Goal: Task Accomplishment & Management: Complete application form

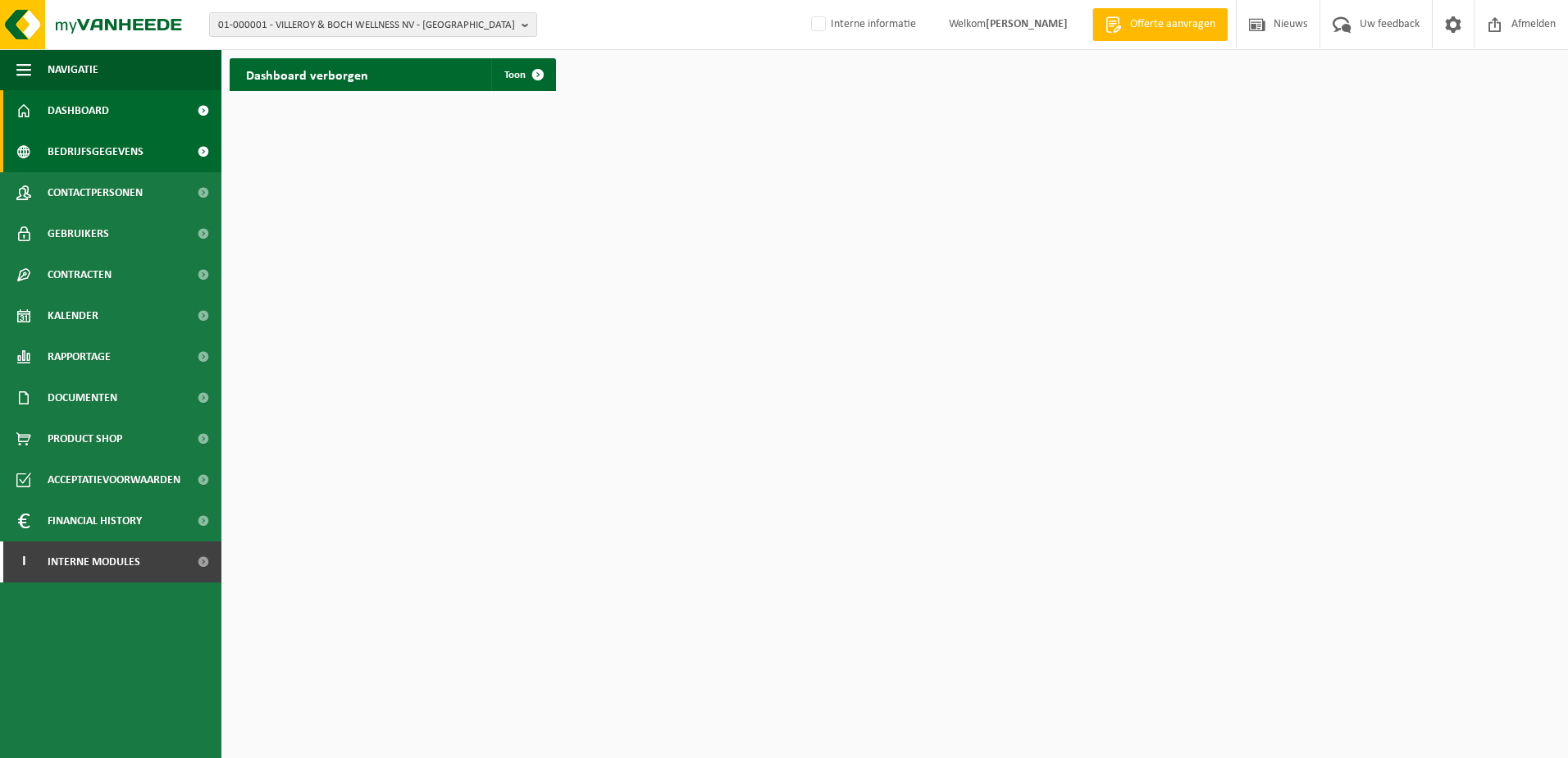
click at [60, 146] on span "Bedrijfsgegevens" at bounding box center [96, 152] width 96 height 41
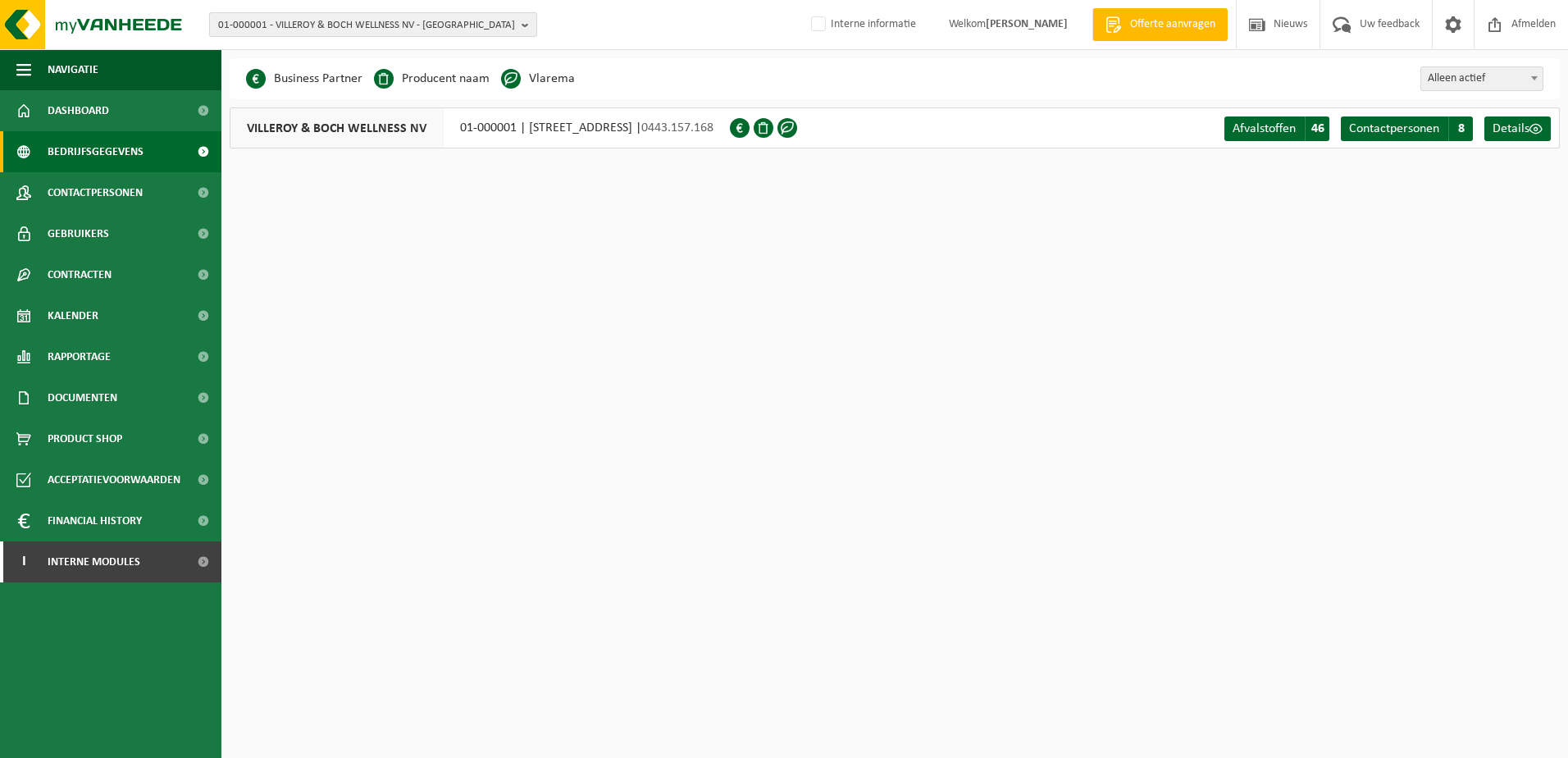
drag, startPoint x: 309, startPoint y: 12, endPoint x: 309, endPoint y: 36, distance: 24.0
click at [309, 12] on button "01-000001 - VILLEROY & BOCH WELLNESS NV - ROESELARE" at bounding box center [374, 25] width 328 height 25
click at [307, 45] on input "text" at bounding box center [373, 51] width 319 height 20
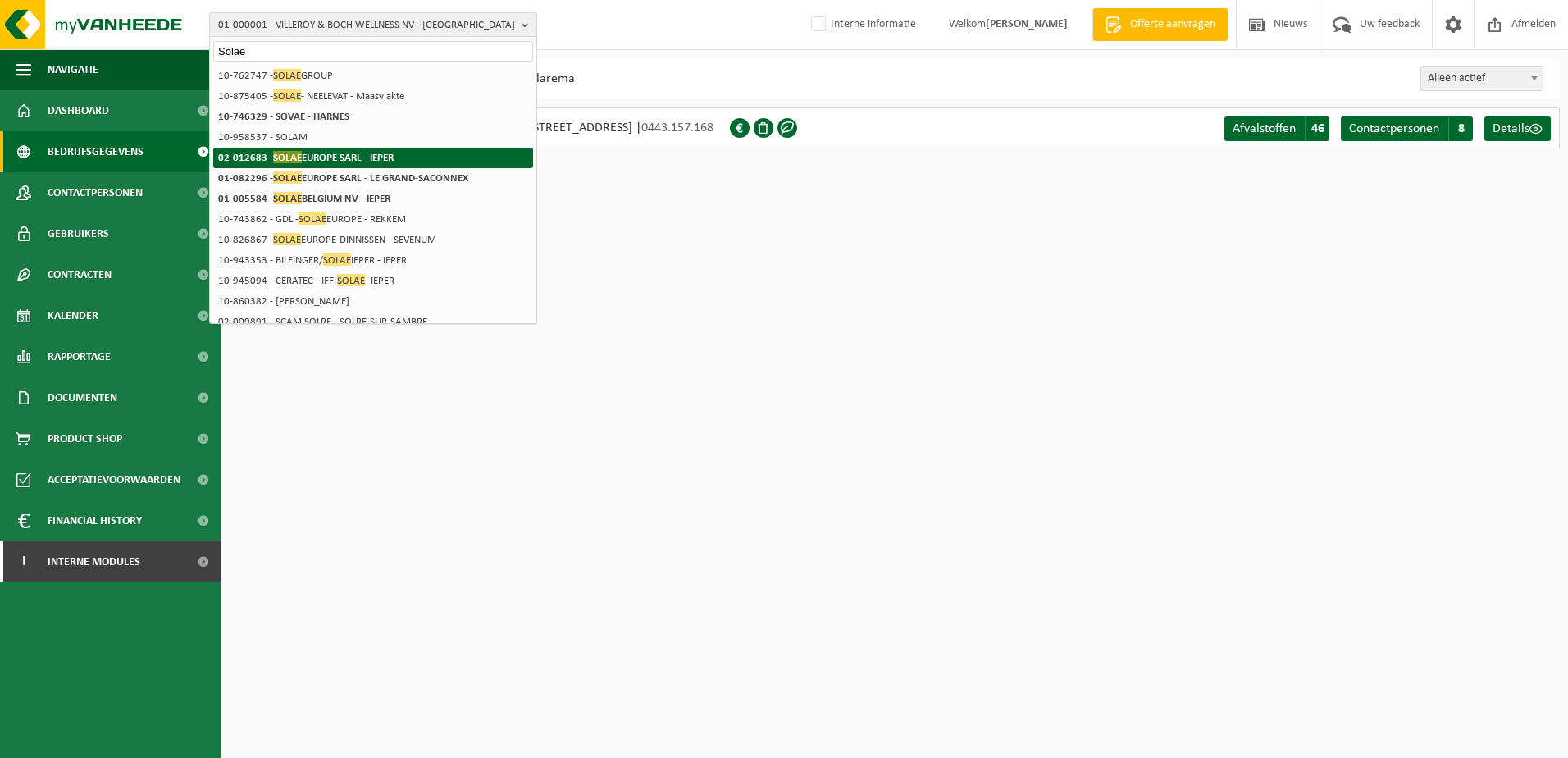
type input "Solae"
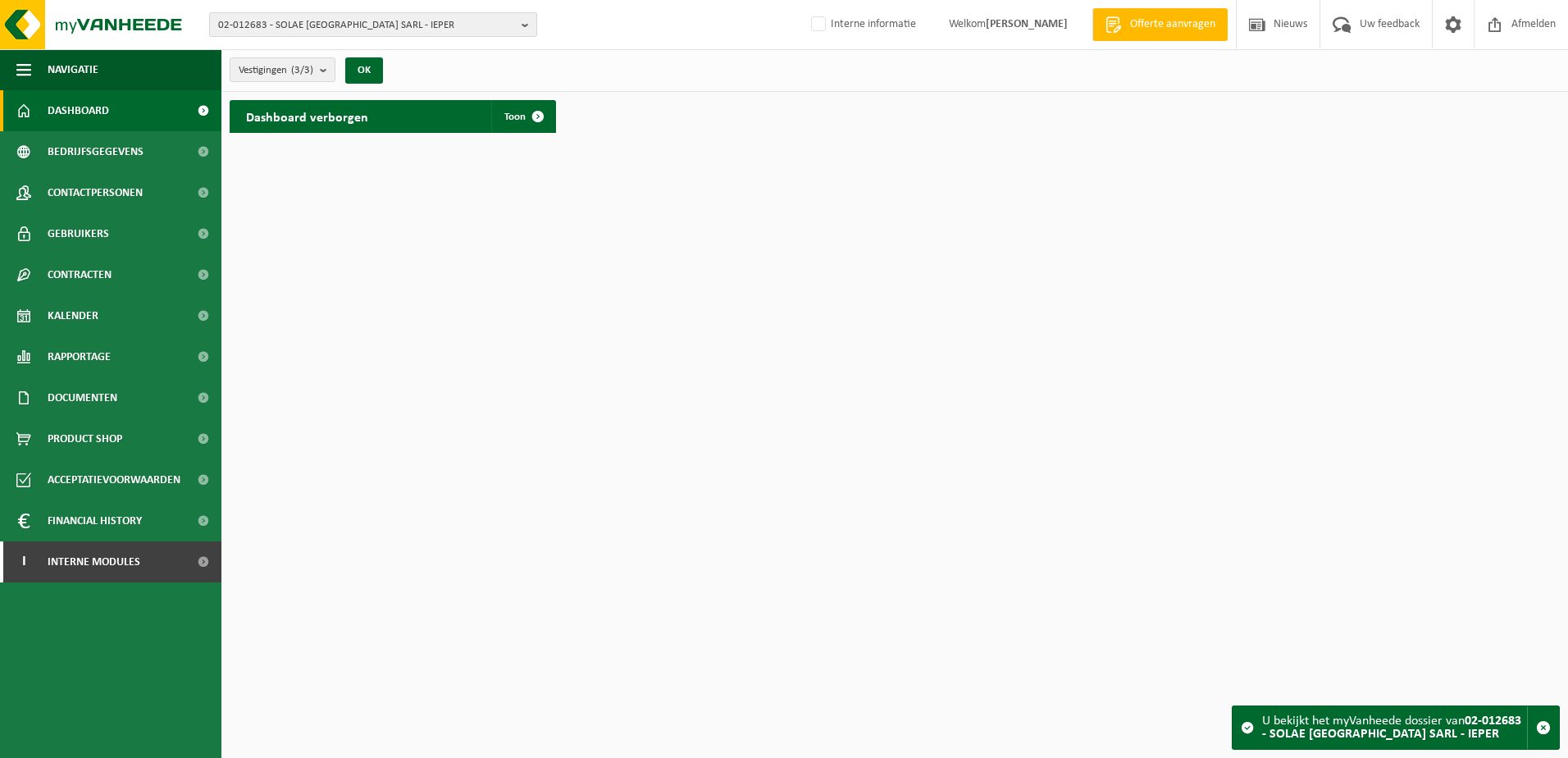
click at [366, 28] on span "02-012683 - SOLAE [GEOGRAPHIC_DATA] SARL - IEPER" at bounding box center [366, 26] width 297 height 25
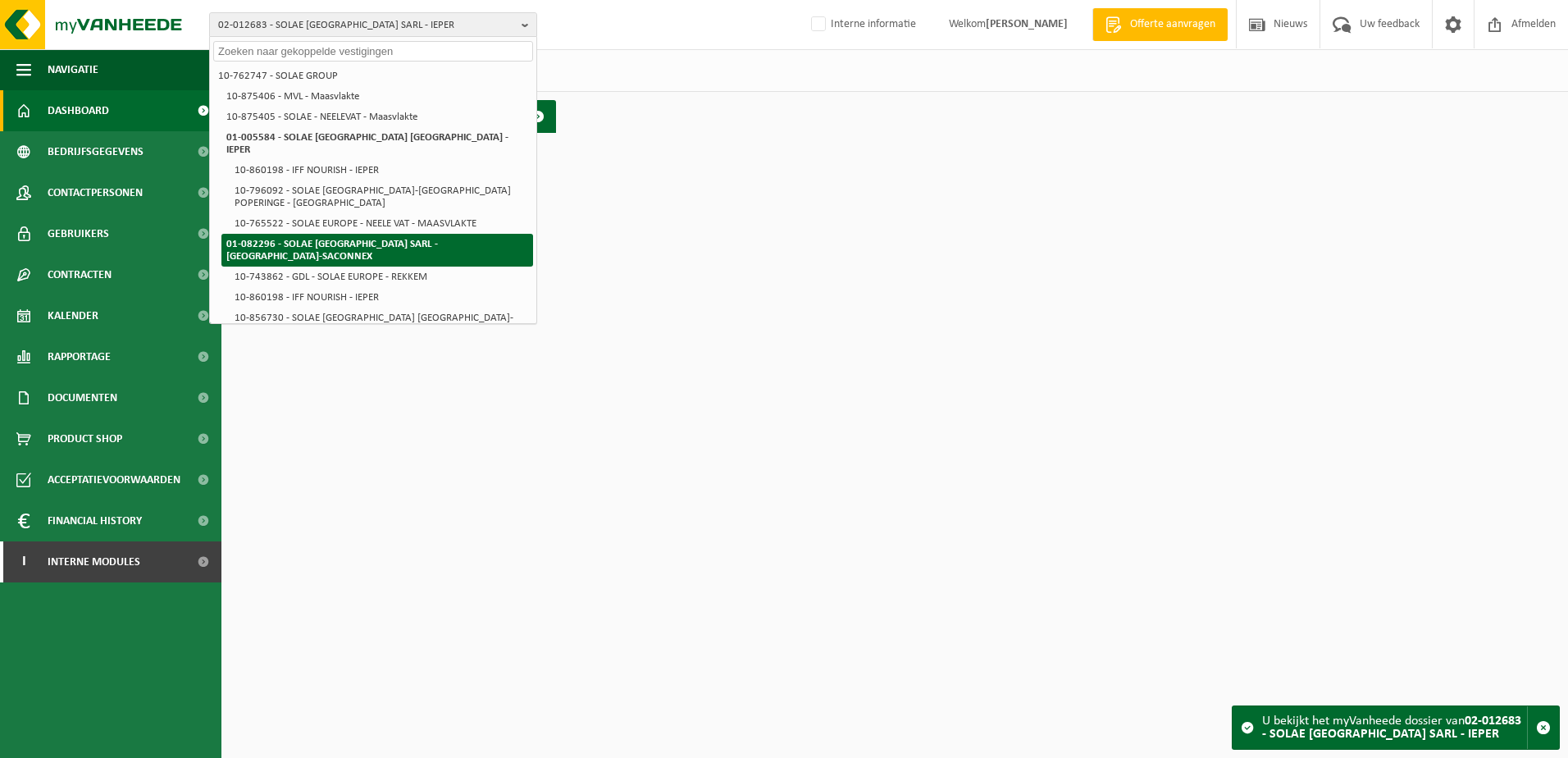
click at [309, 239] on strong "01-082296 - SOLAE [GEOGRAPHIC_DATA] SARL - [GEOGRAPHIC_DATA]-SACONNEX" at bounding box center [332, 250] width 211 height 23
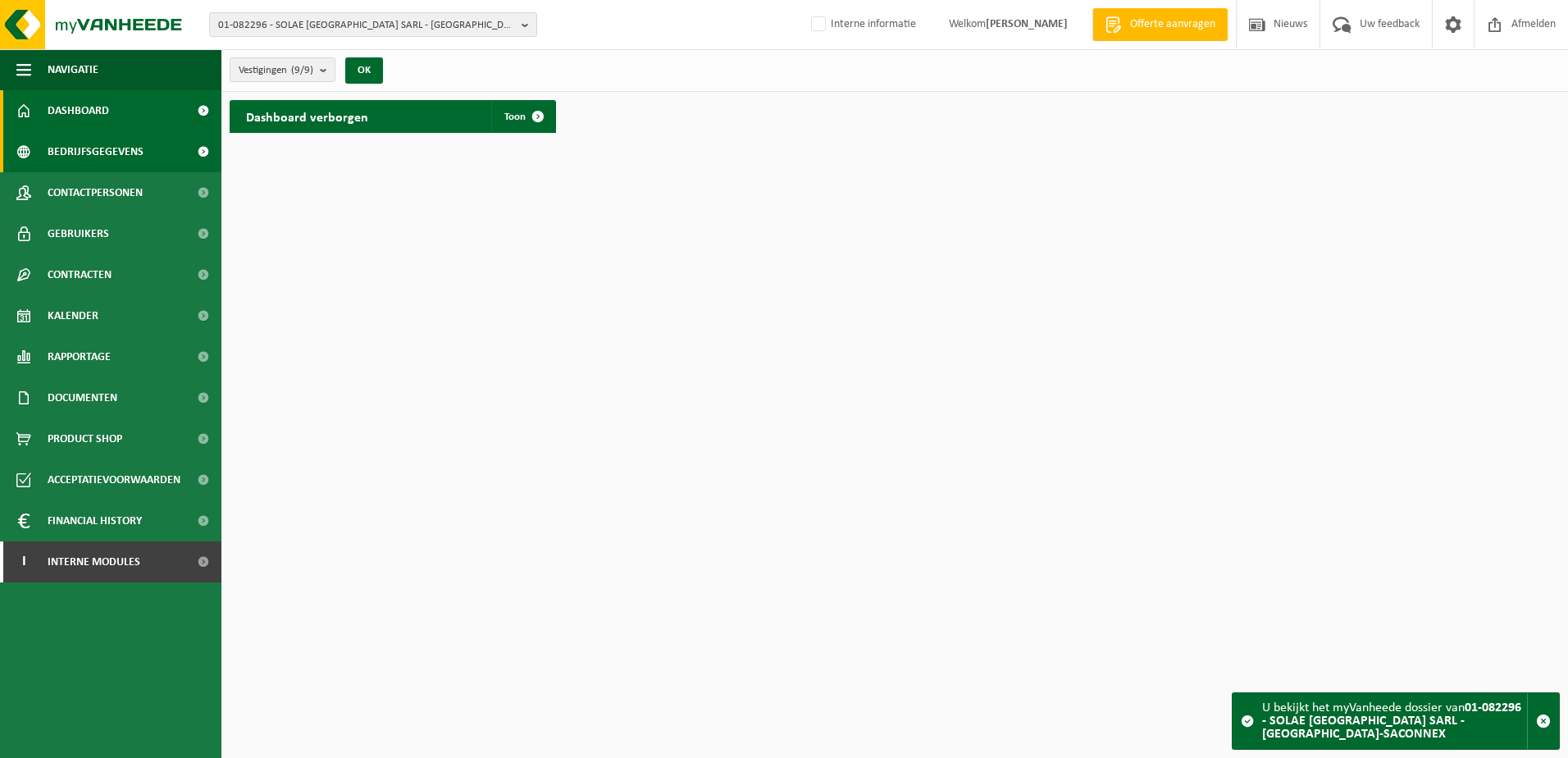
click at [94, 149] on span "Bedrijfsgegevens" at bounding box center [96, 152] width 96 height 41
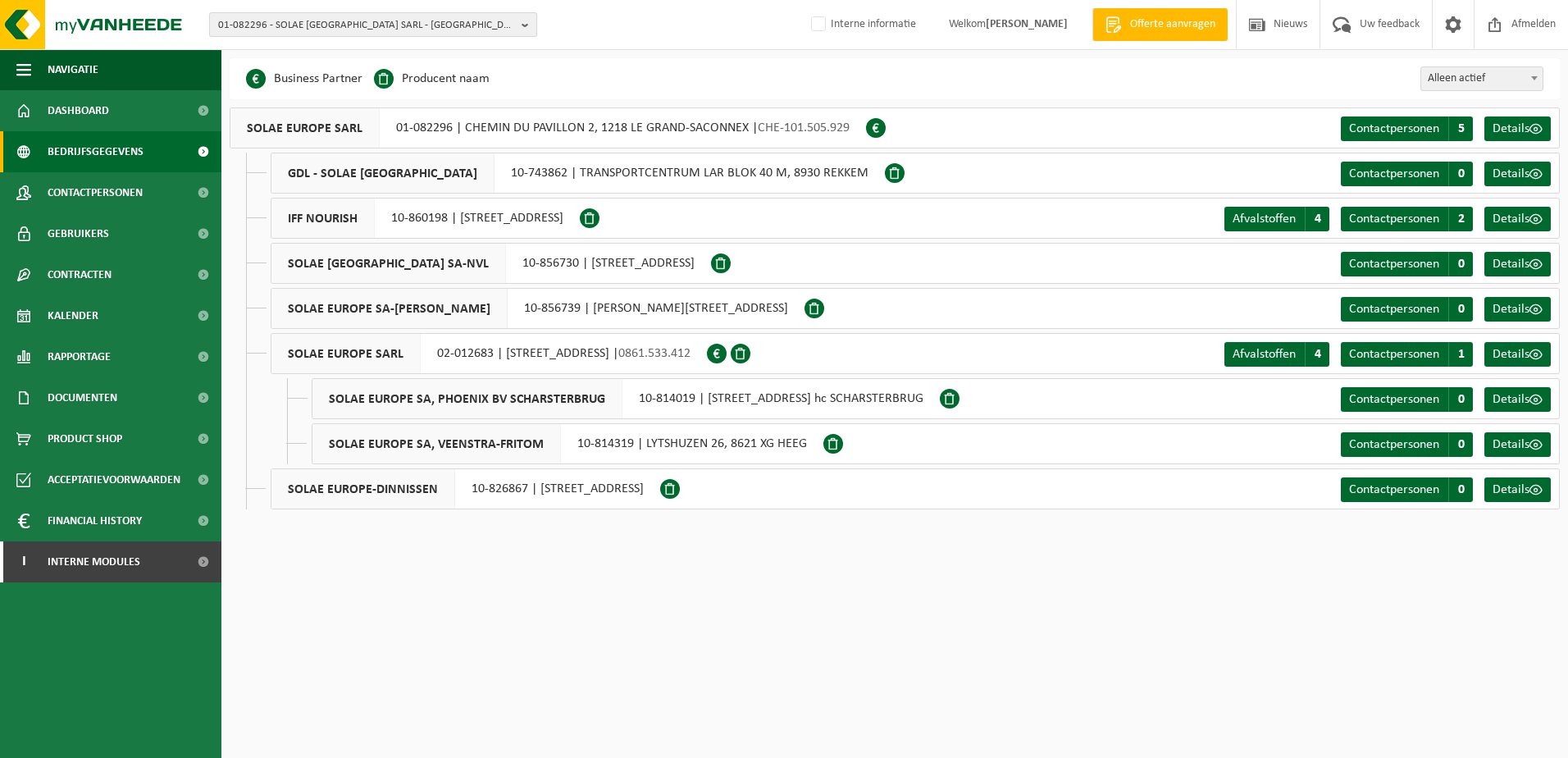
click at [372, 20] on span "01-082296 - SOLAE [GEOGRAPHIC_DATA] SARL - [GEOGRAPHIC_DATA]-SACONNEX" at bounding box center [366, 26] width 297 height 25
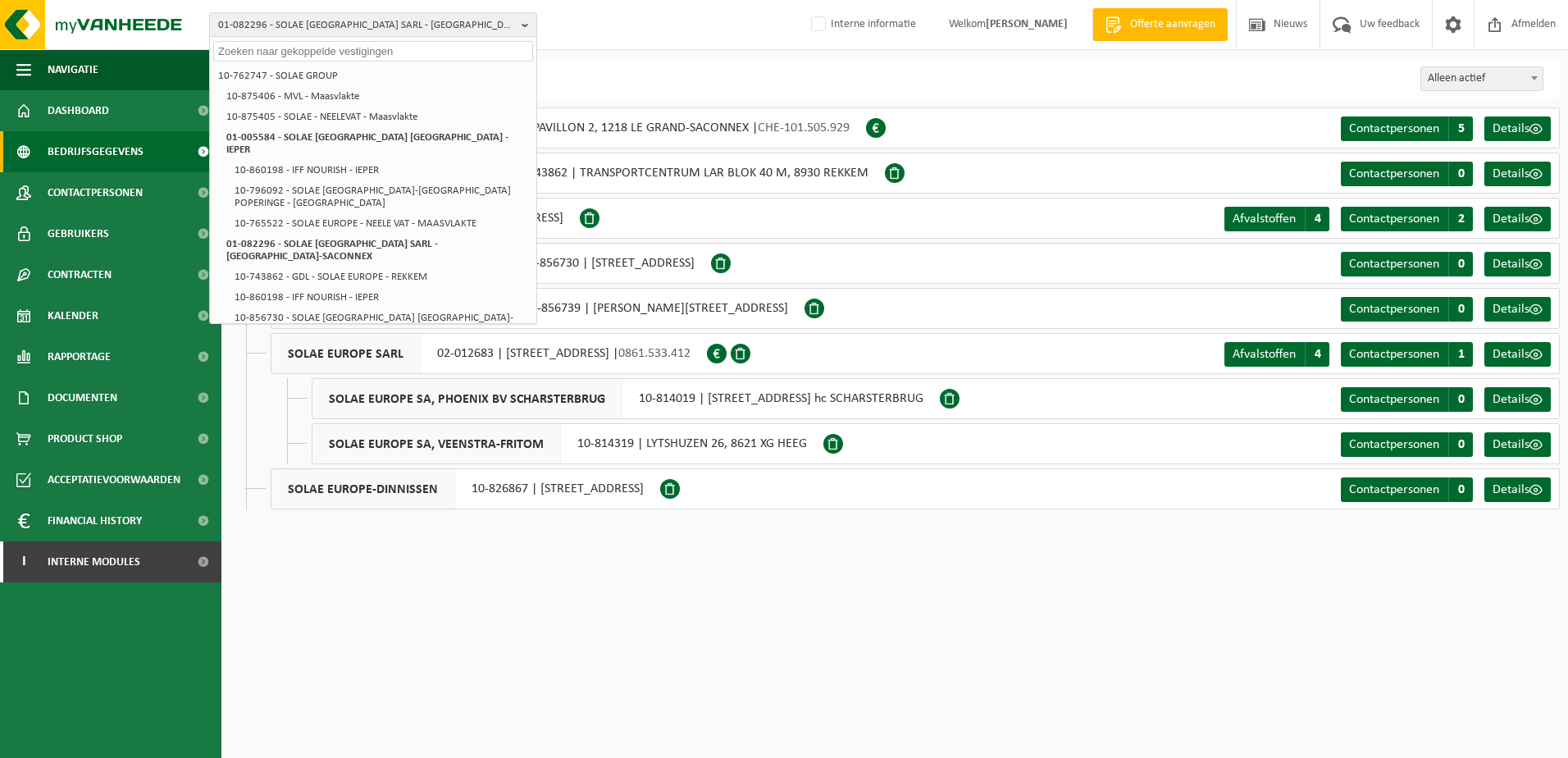
click at [324, 70] on li "10-762747 - SOLAE GROUP" at bounding box center [373, 75] width 319 height 20
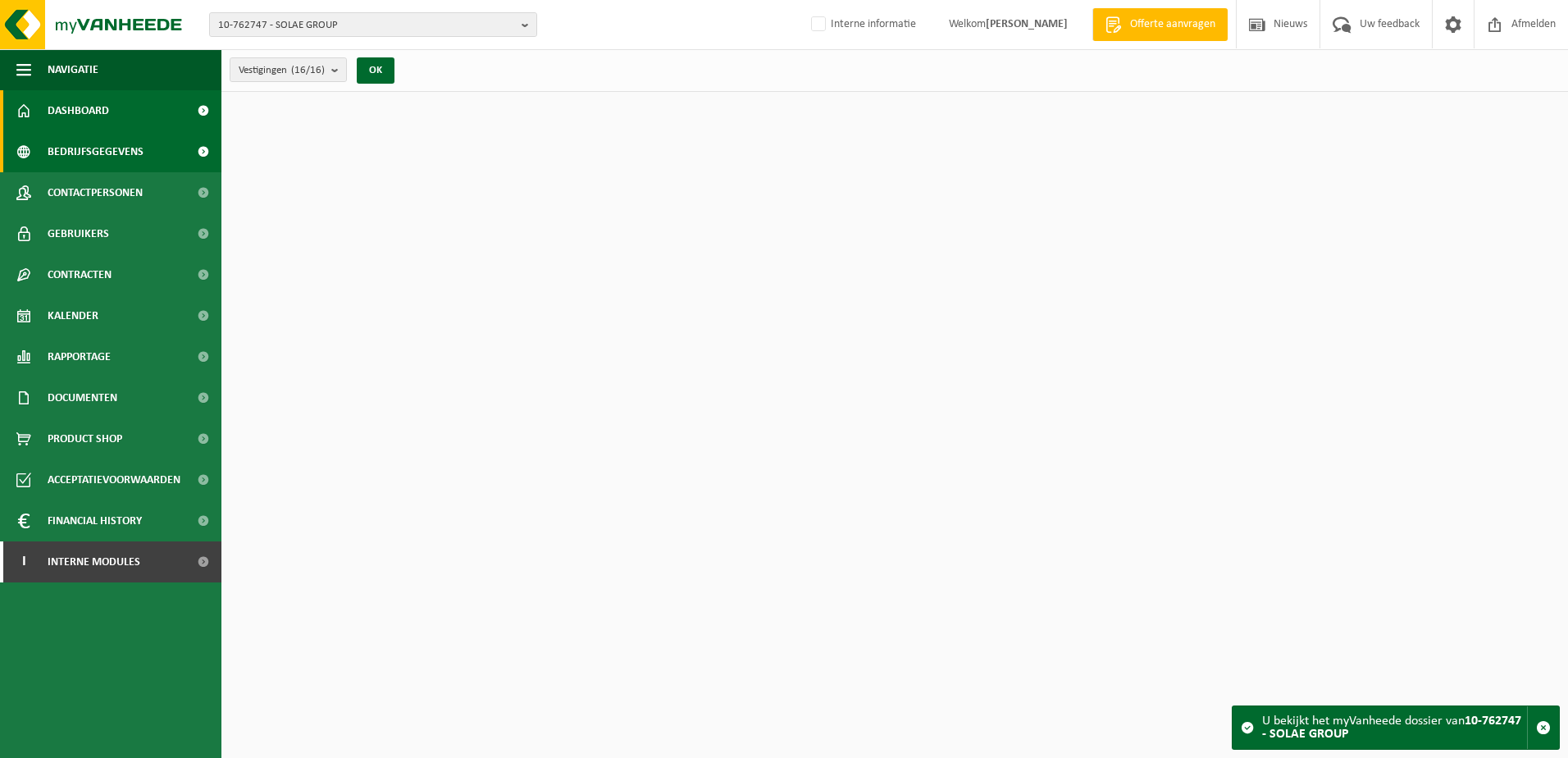
click at [86, 150] on span "Bedrijfsgegevens" at bounding box center [96, 152] width 96 height 41
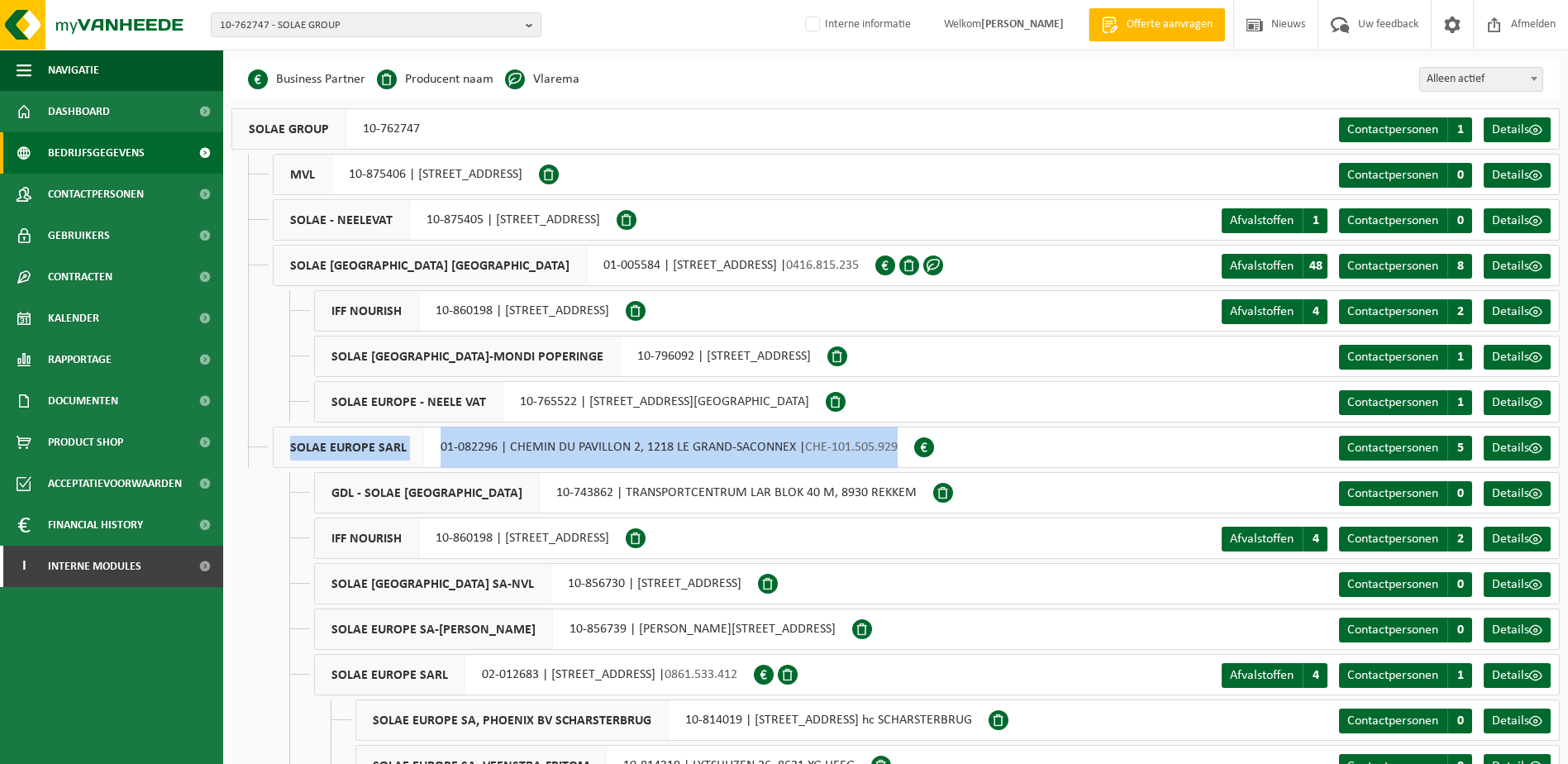
drag, startPoint x: 284, startPoint y: 454, endPoint x: 911, endPoint y: 444, distance: 627.1
click at [911, 444] on div "SOLAE EUROPE SARL 01-082296 | CHEMIN DU PAVILLON 2, 1218 LE GRAND-SACONNEX | CH…" at bounding box center [593, 447] width 641 height 41
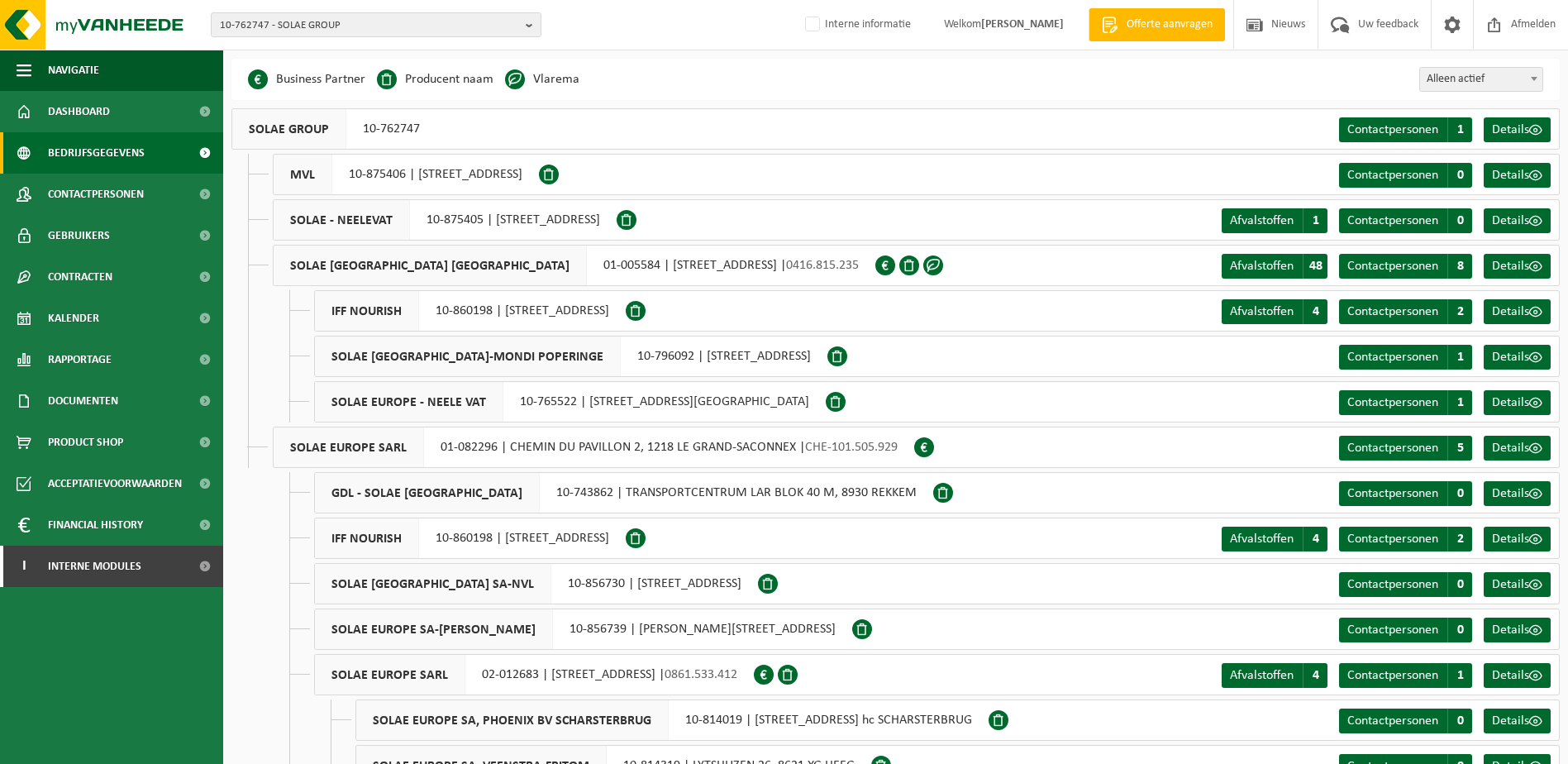
click at [1004, 431] on div "SOLAE EUROPE SARL 01-082296 | CHEMIN DU PAVILLON 2, 1218 LE GRAND-SACONNEX | CH…" at bounding box center [916, 447] width 1287 height 41
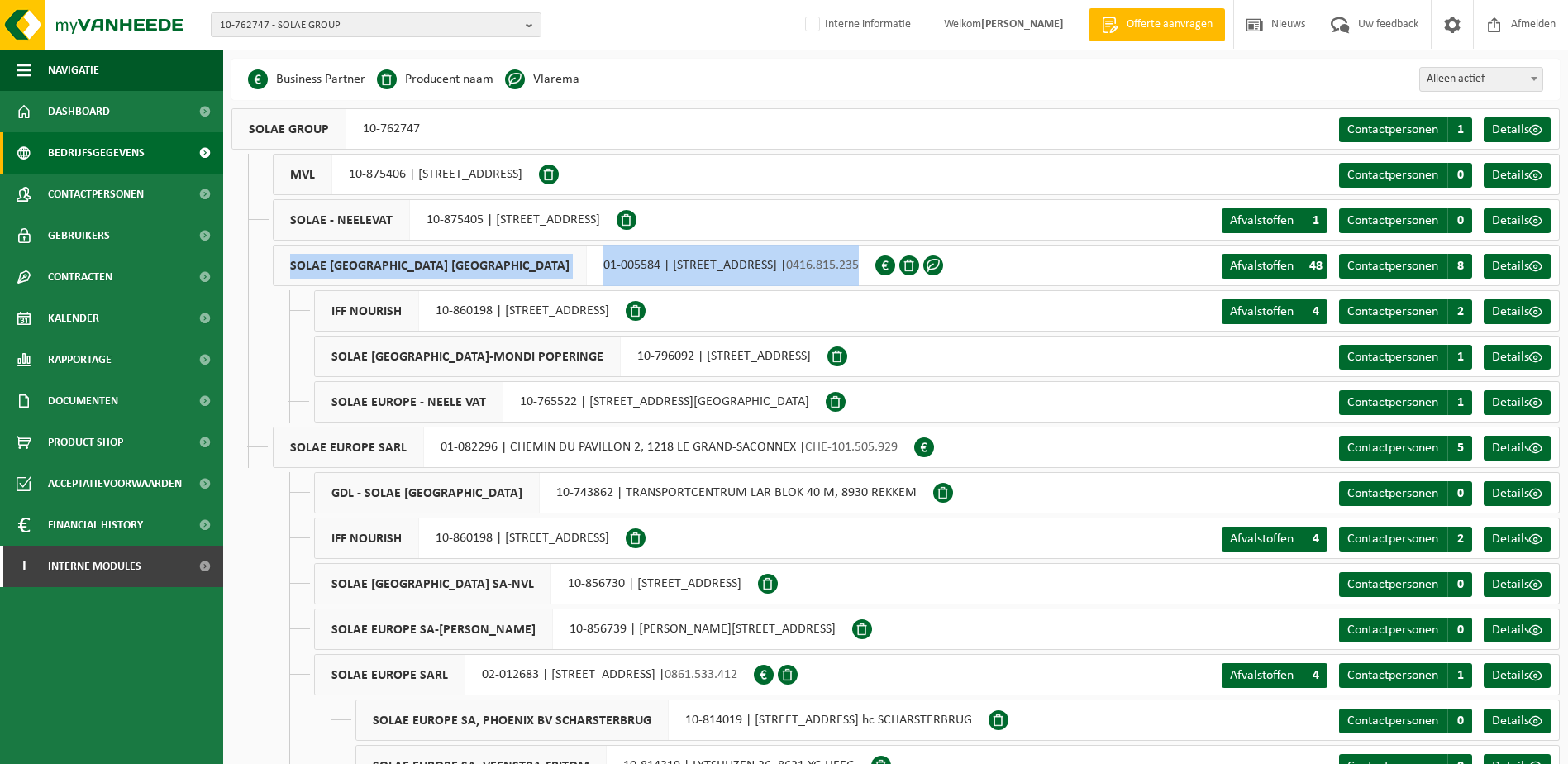
drag, startPoint x: 290, startPoint y: 267, endPoint x: 756, endPoint y: 276, distance: 466.1
click at [756, 276] on div "SOLAE BELGIUM NV 01-005584 | ZWAANHOFWEG 1, 8900 IEPER | 0416.815.235" at bounding box center [574, 266] width 603 height 41
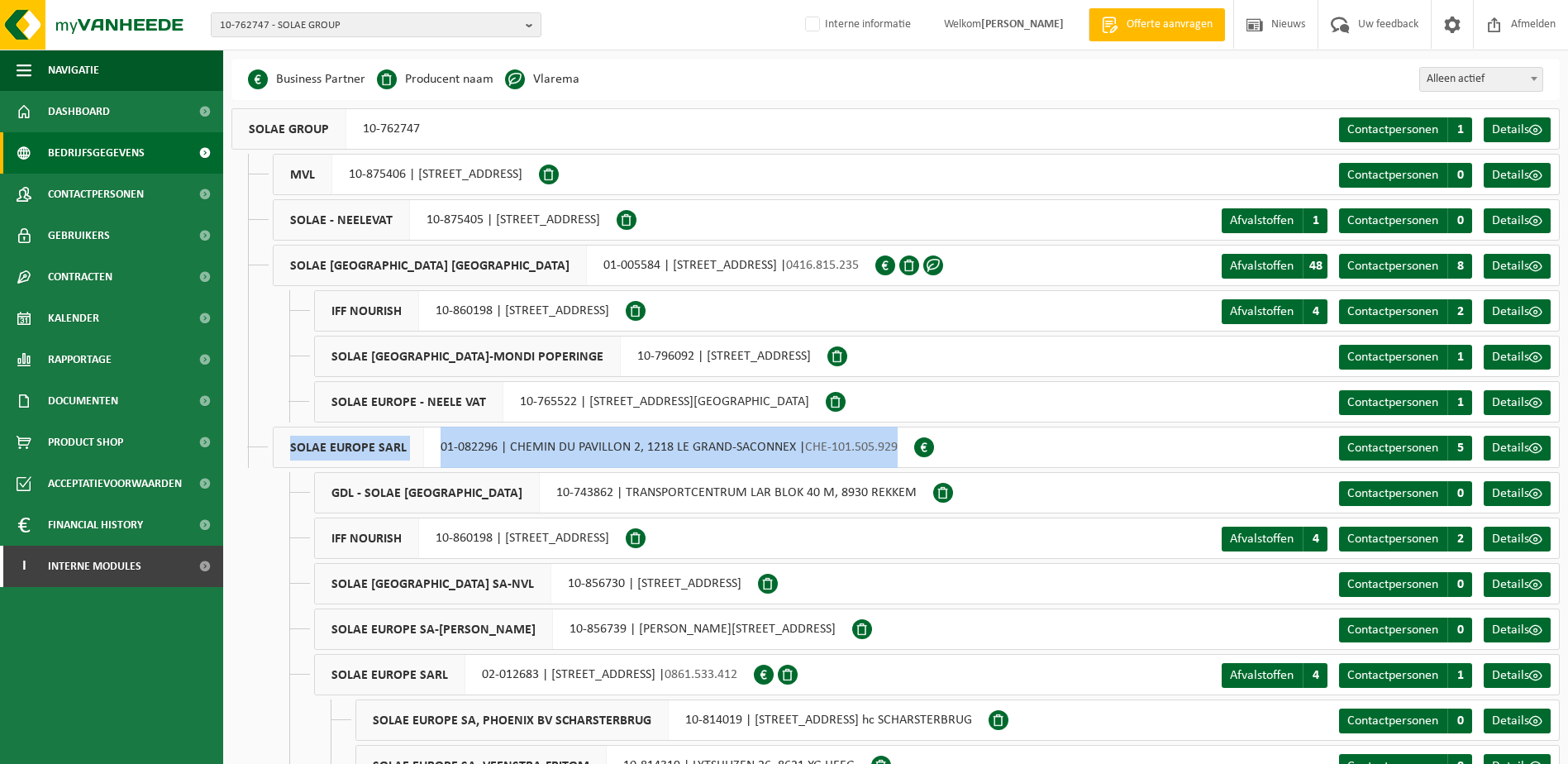
drag, startPoint x: 300, startPoint y: 446, endPoint x: 908, endPoint y: 449, distance: 608.0
click at [908, 449] on div "SOLAE EUROPE SARL 01-082296 | CHEMIN DU PAVILLON 2, 1218 LE GRAND-SACONNEX | CH…" at bounding box center [593, 447] width 641 height 41
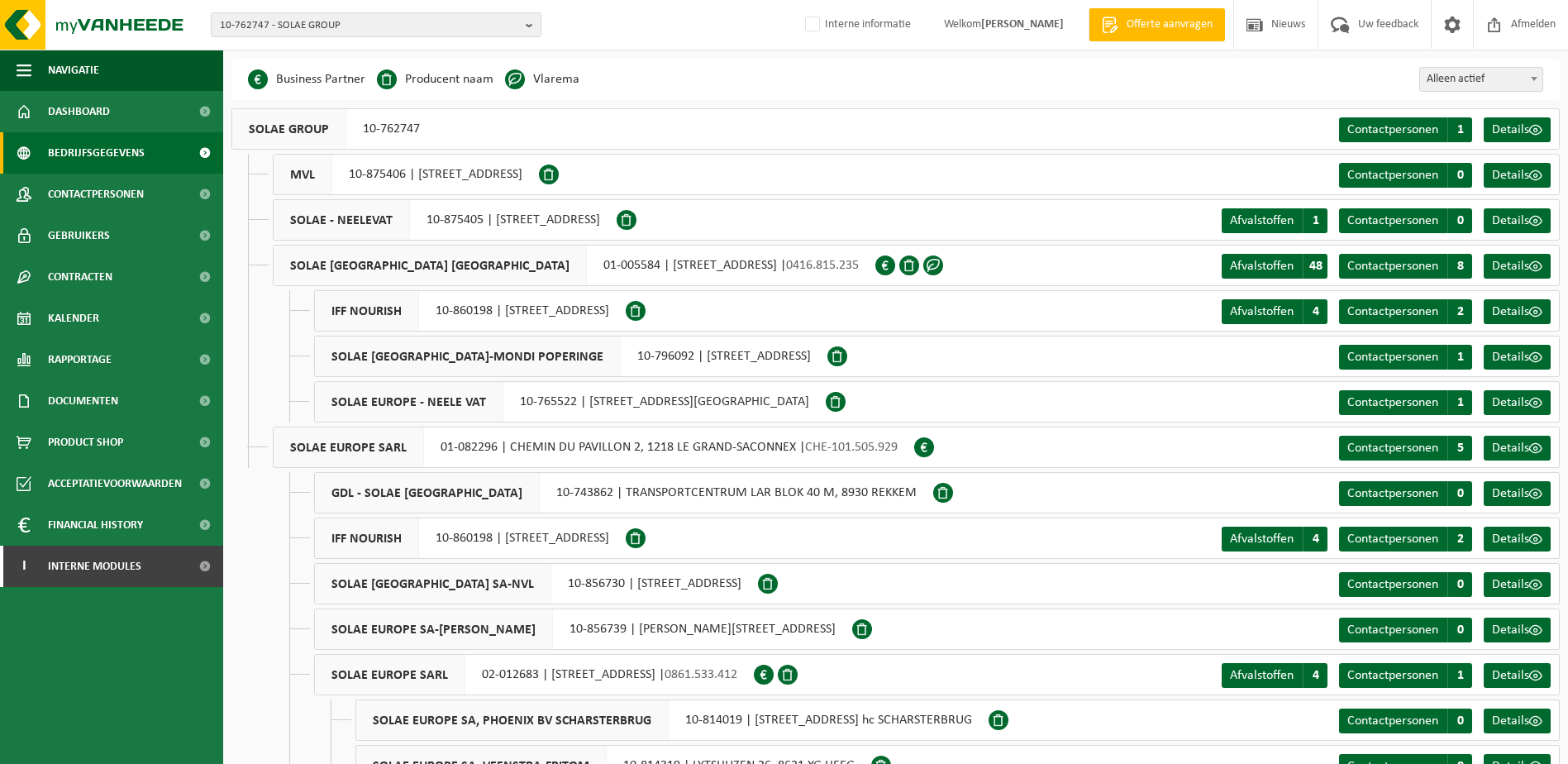
drag, startPoint x: 640, startPoint y: 452, endPoint x: 555, endPoint y: 493, distance: 94.4
click at [555, 493] on div "GDL - SOLAE EUROPE 10-743862 | TRANSPORTCENTRUM LAR BLOK 40 M, 8930 REKKEM" at bounding box center [623, 493] width 619 height 41
click at [475, 679] on div "SOLAE EUROPE SARL 02-012683 | ZWAANHOFWEG 1, 8900 IEPER | 0861.533.412" at bounding box center [534, 675] width 440 height 41
click at [387, 672] on span "SOLAE EUROPE SARL" at bounding box center [390, 675] width 150 height 39
click at [385, 16] on span "10-762747 - SOLAE GROUP" at bounding box center [369, 26] width 300 height 25
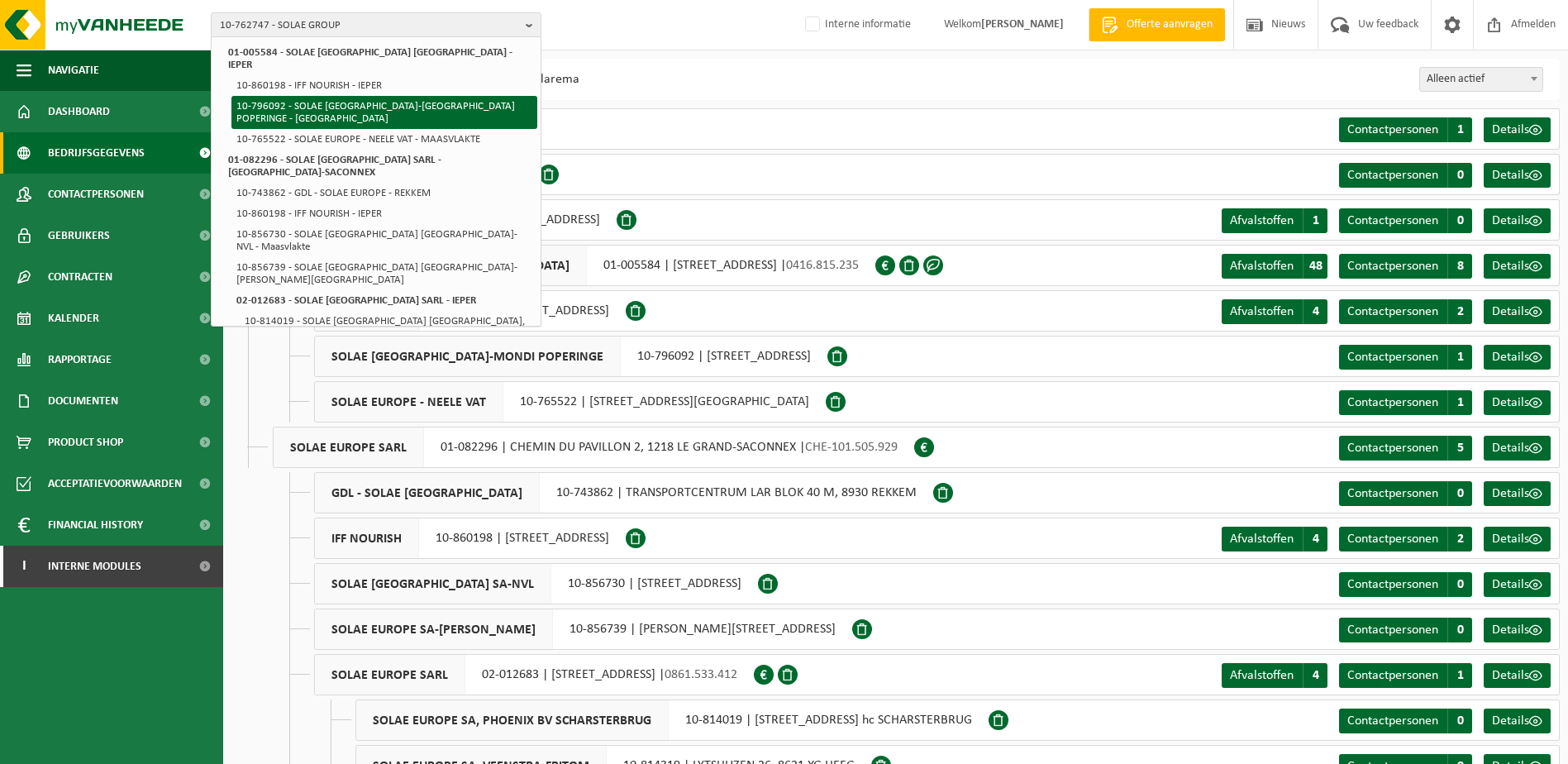
scroll to position [87, 0]
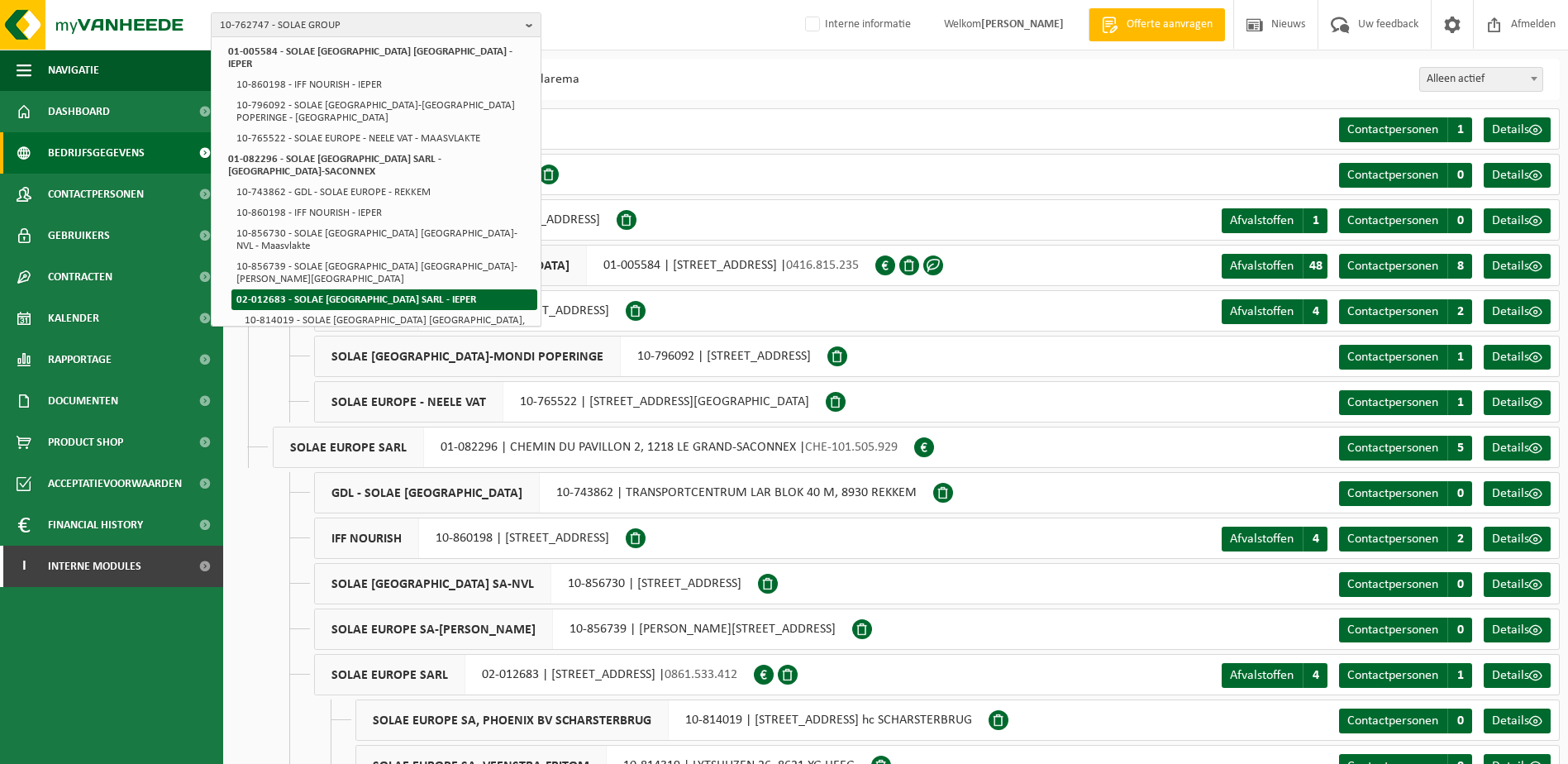
click at [402, 294] on strong "02-012683 - SOLAE [GEOGRAPHIC_DATA] SARL - IEPER" at bounding box center [356, 300] width 240 height 11
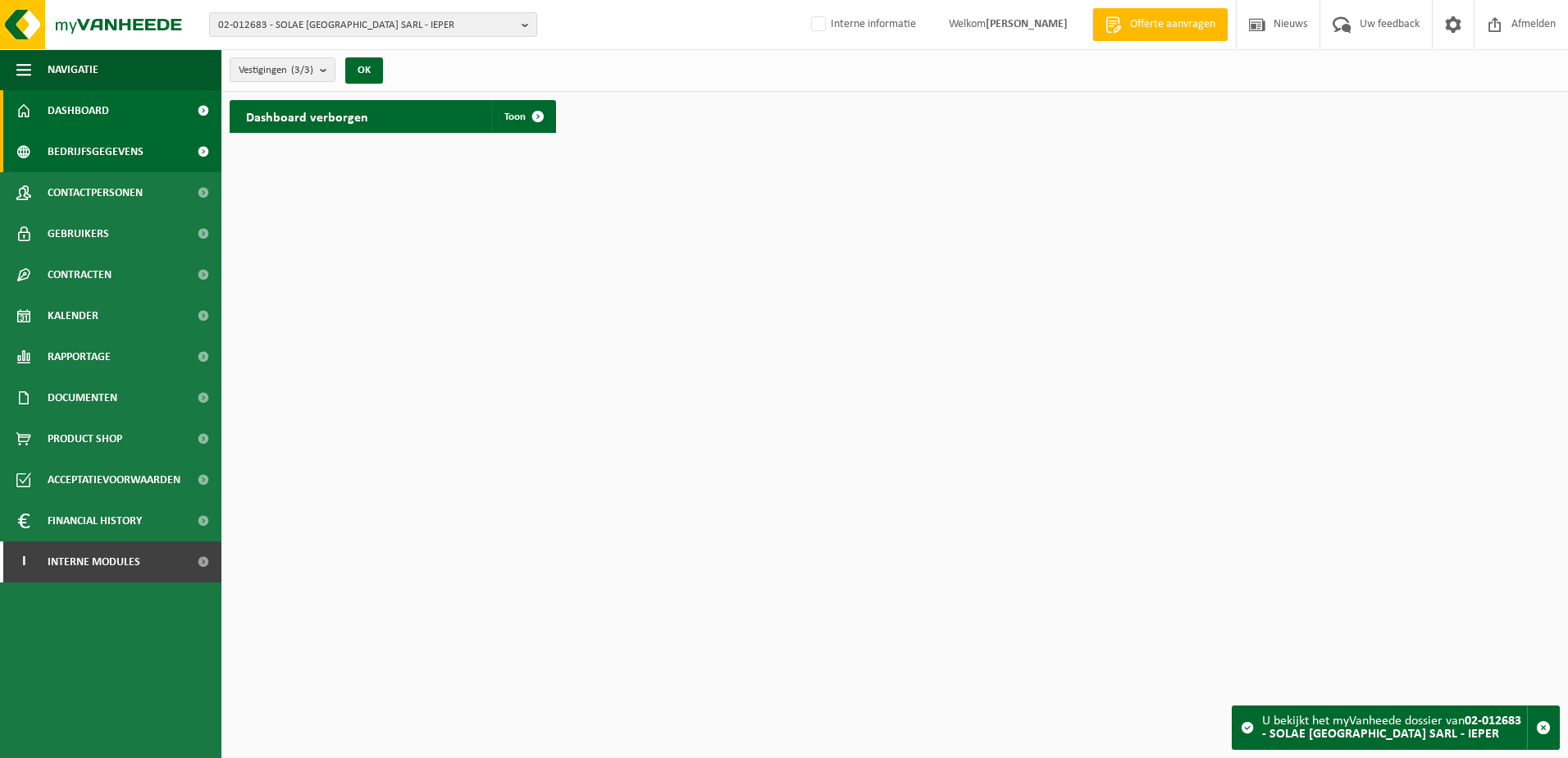
click at [110, 142] on span "Bedrijfsgegevens" at bounding box center [96, 152] width 96 height 41
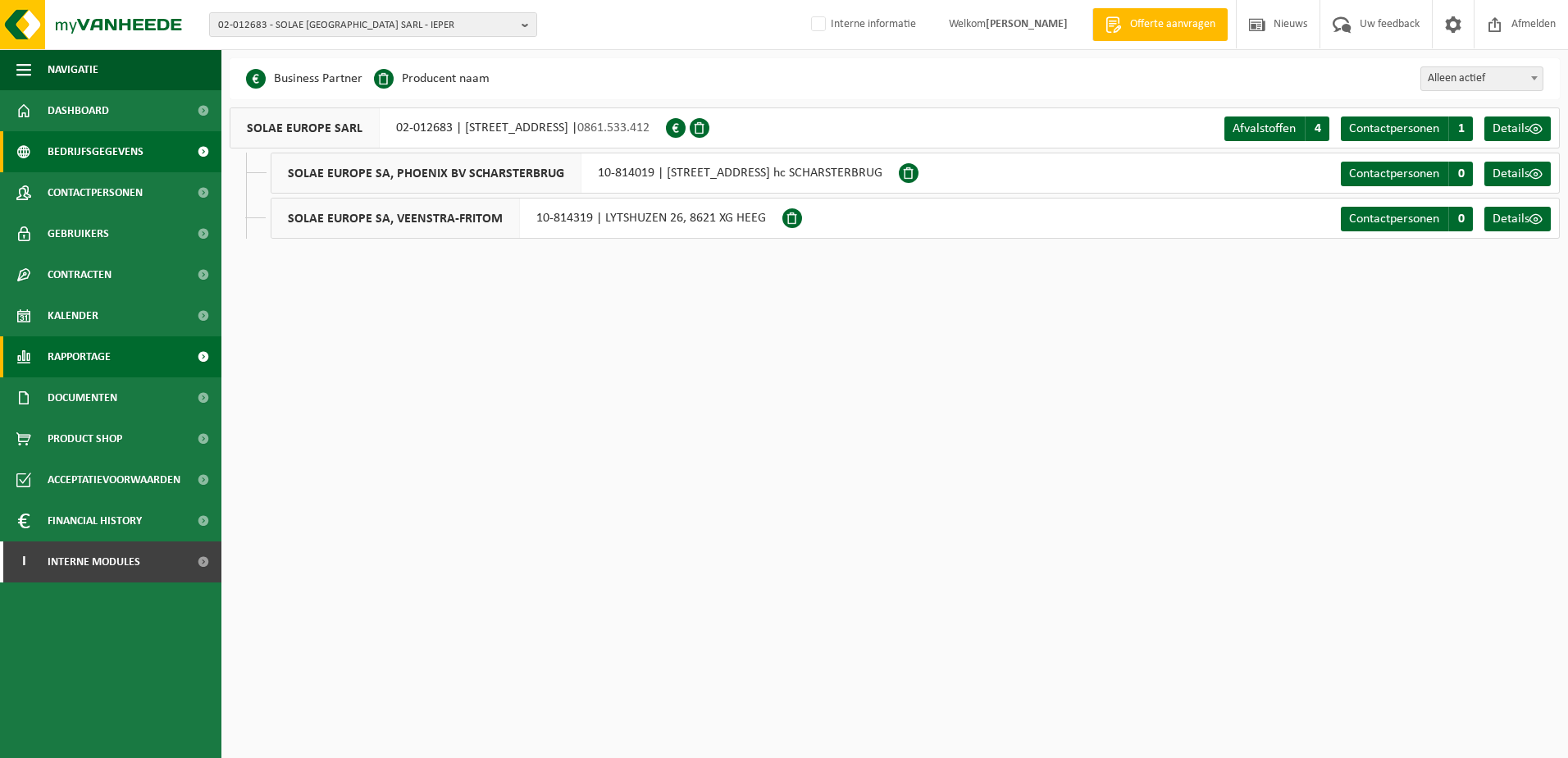
click at [80, 359] on span "Rapportage" at bounding box center [79, 357] width 63 height 41
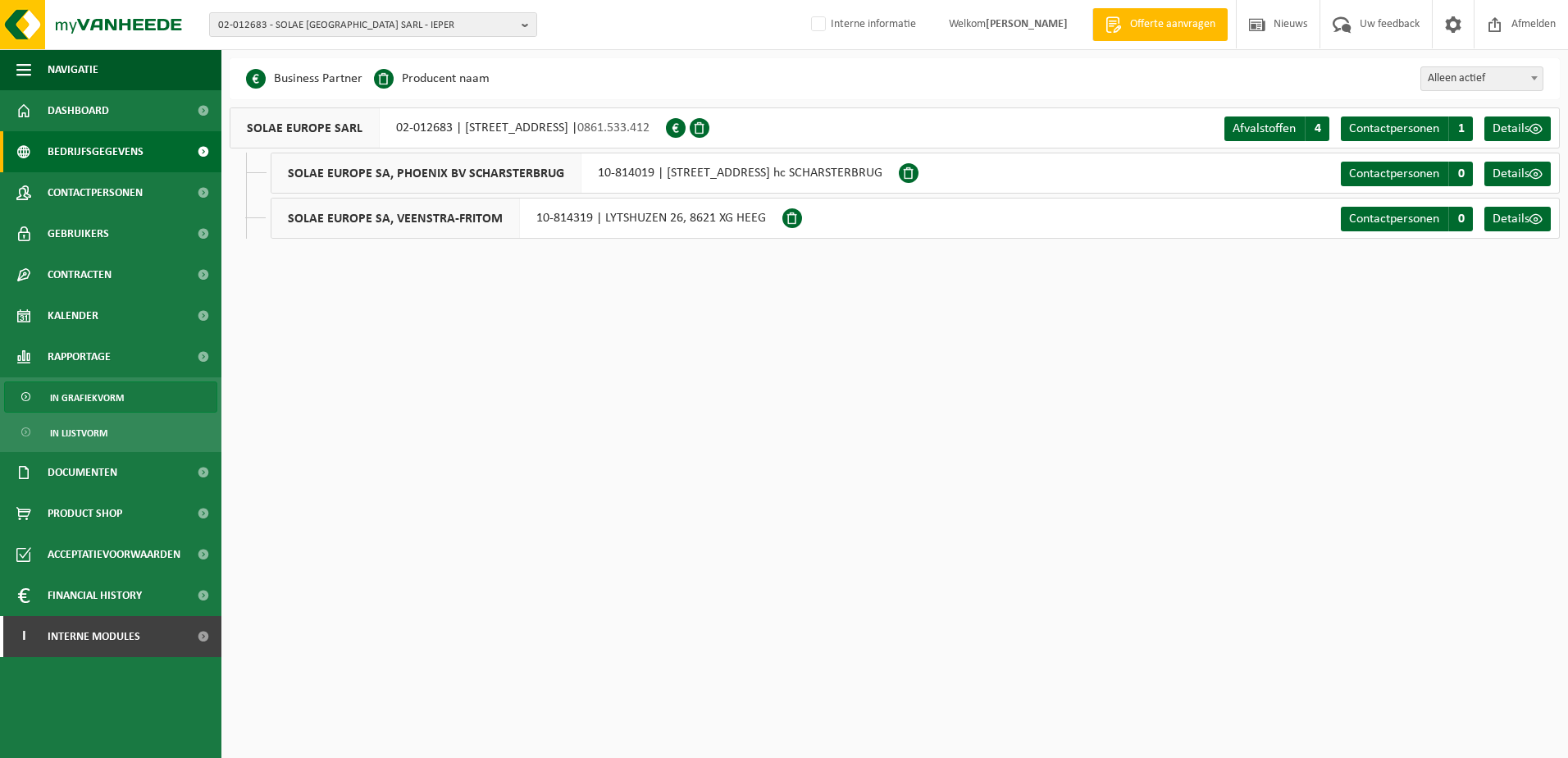
click at [86, 395] on span "In grafiekvorm" at bounding box center [86, 398] width 74 height 31
drag, startPoint x: 643, startPoint y: 132, endPoint x: 716, endPoint y: 132, distance: 73.0
click at [666, 132] on div "SOLAE EUROPE SARL 02-012683 | ZWAANHOFWEG 1, 8900 IEPER | 0861.533.412" at bounding box center [448, 128] width 437 height 41
click at [1399, 130] on span "Contactpersonen" at bounding box center [1394, 129] width 91 height 13
click at [563, 282] on html "02-012683 - SOLAE EUROPE SARL - IEPER 10-762747 - SOLAE GROUP 10-875406 - MVL -…" at bounding box center [784, 379] width 1568 height 758
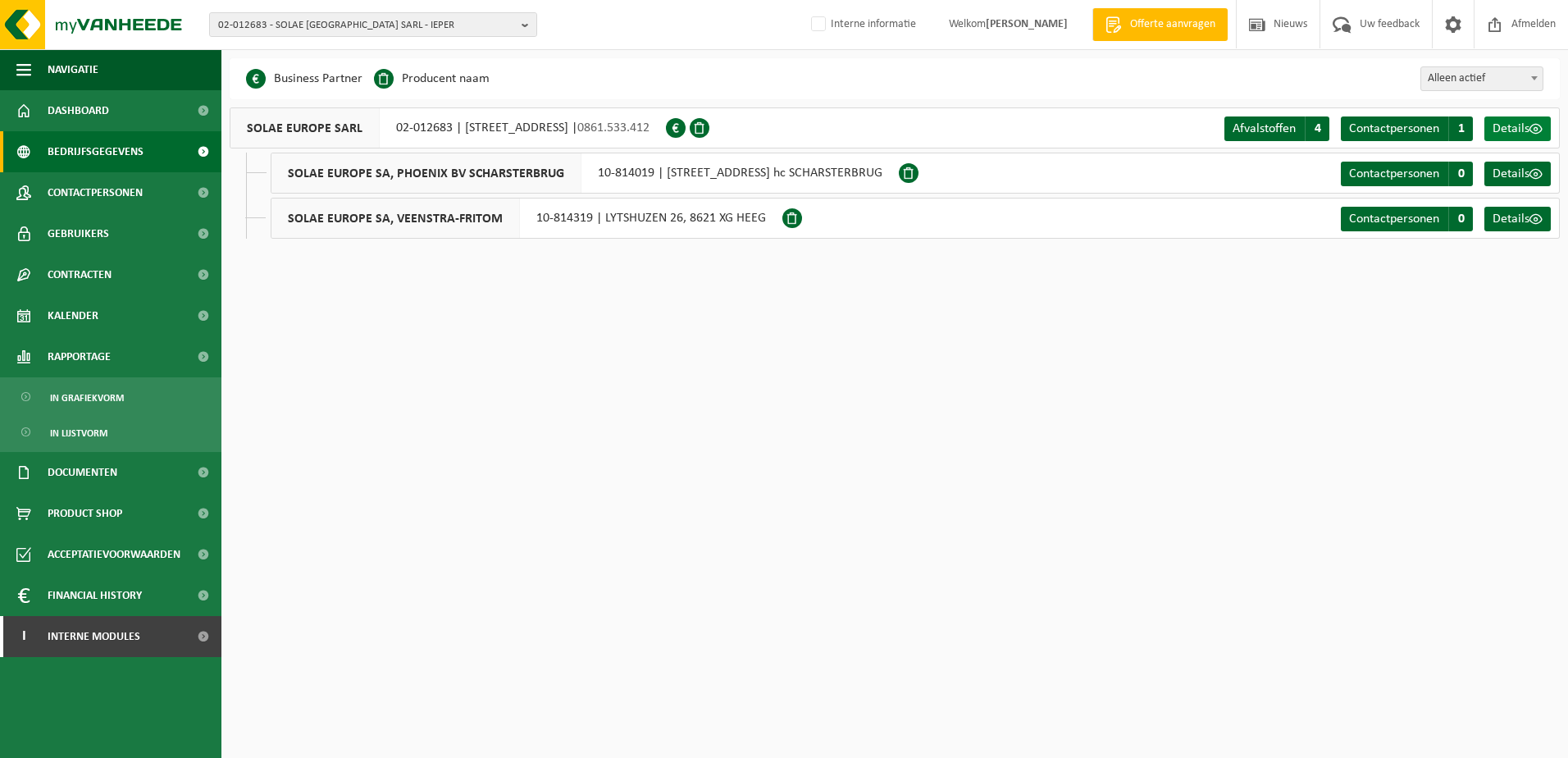
click at [1509, 125] on span "Details" at bounding box center [1511, 129] width 37 height 13
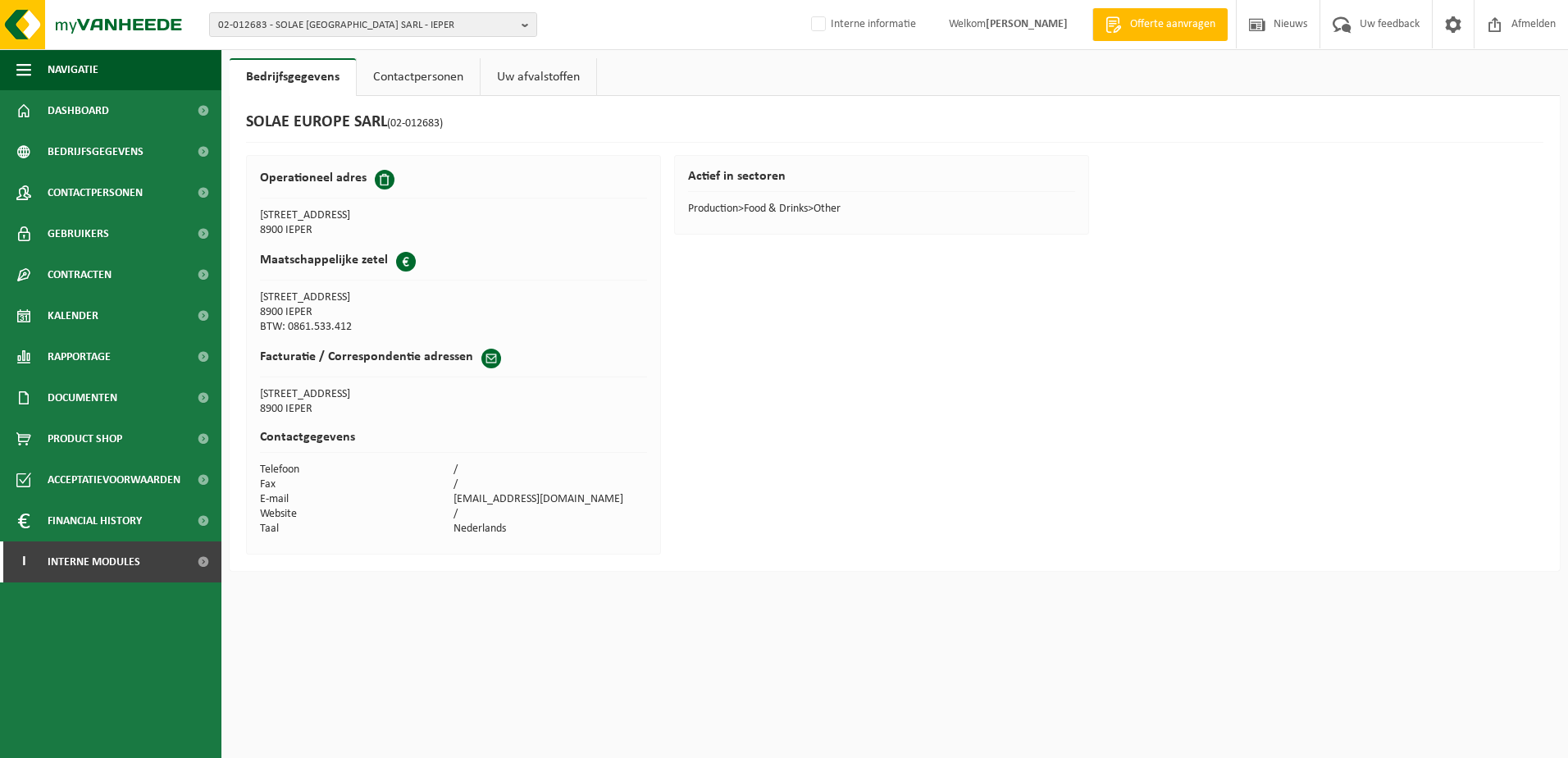
click at [413, 68] on link "Contactpersonen" at bounding box center [418, 77] width 123 height 38
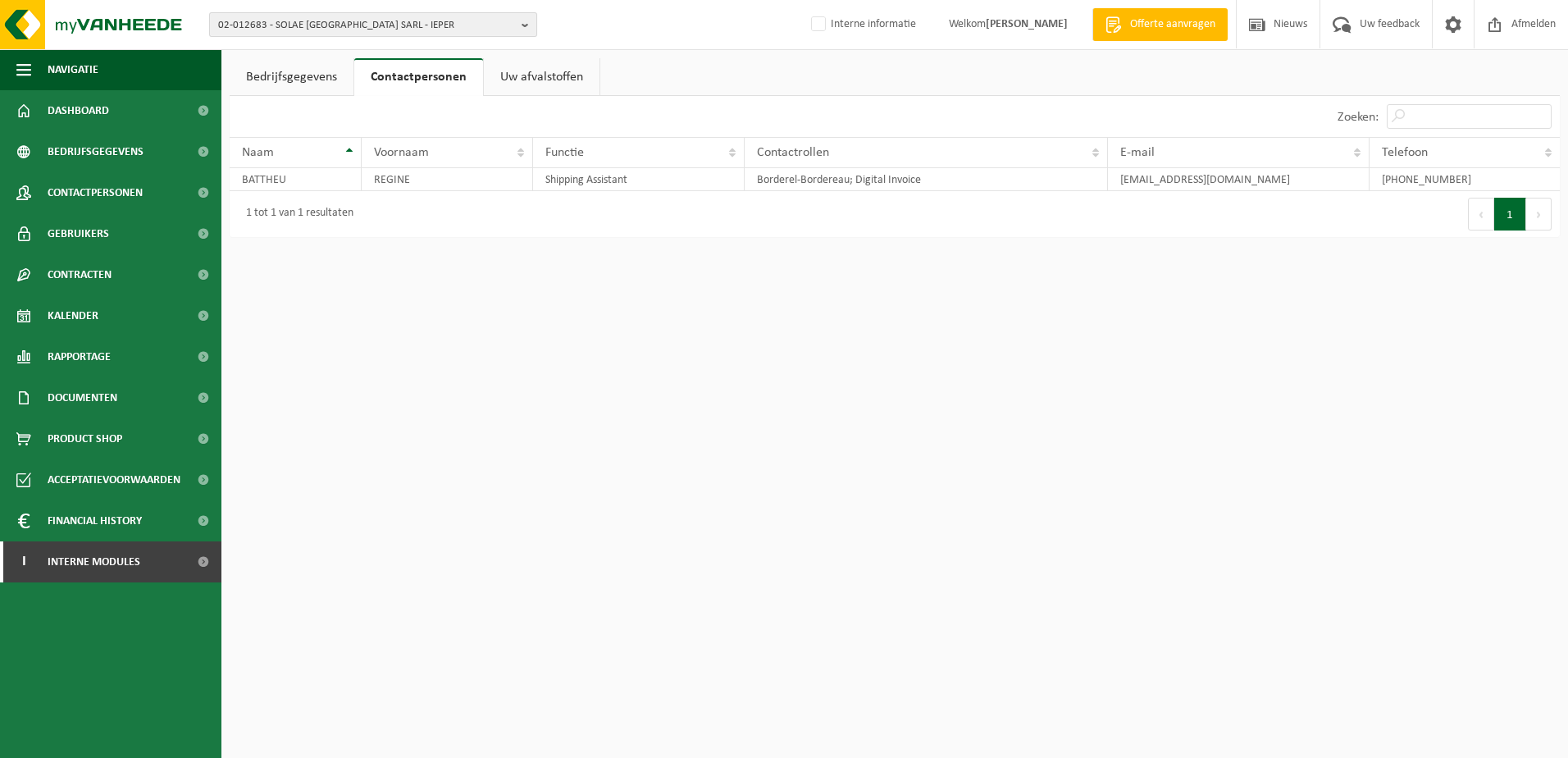
click at [308, 28] on span "02-012683 - SOLAE [GEOGRAPHIC_DATA] SARL - IEPER" at bounding box center [366, 26] width 297 height 25
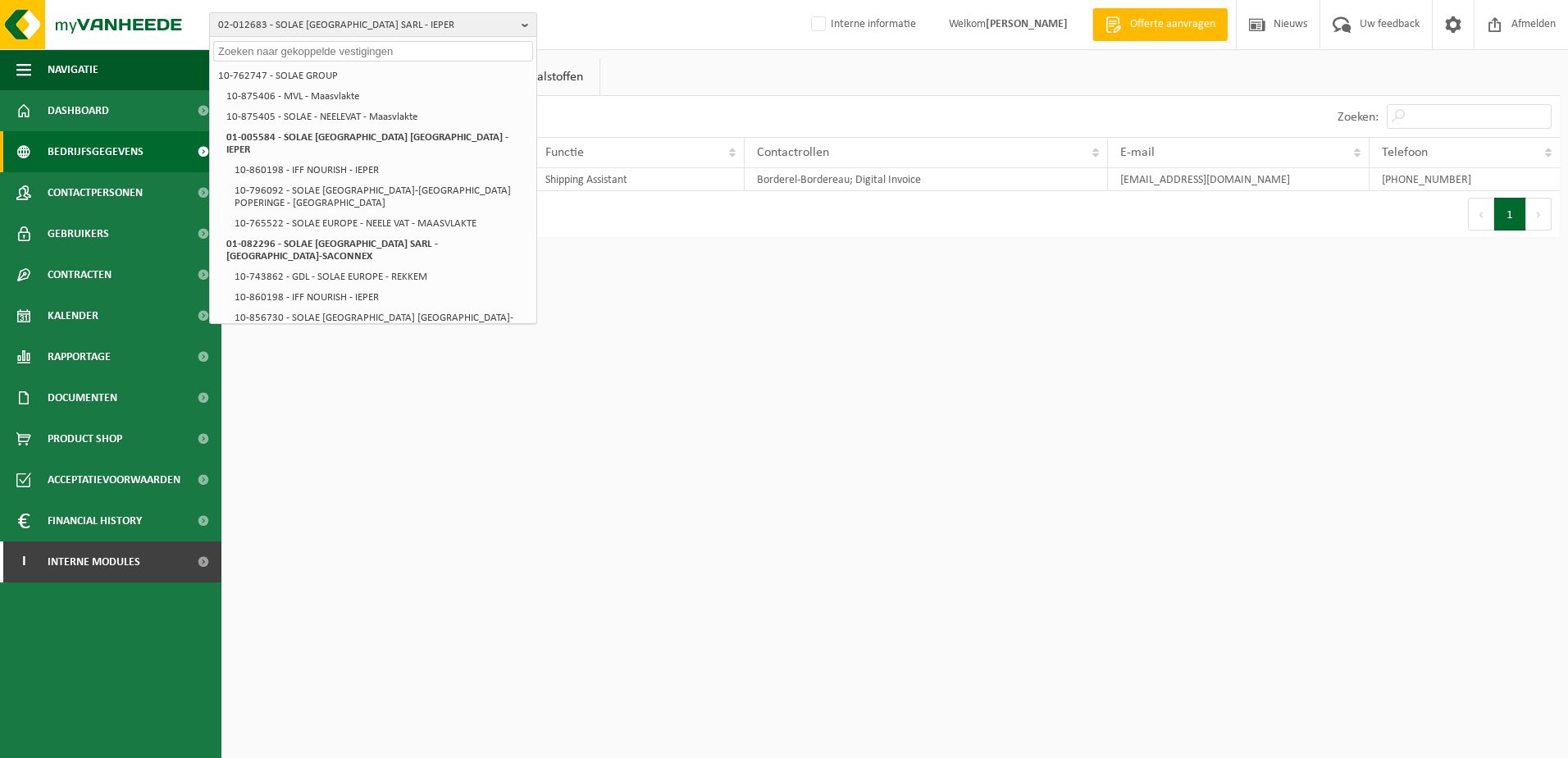
click at [82, 146] on span "Bedrijfsgegevens" at bounding box center [96, 152] width 96 height 41
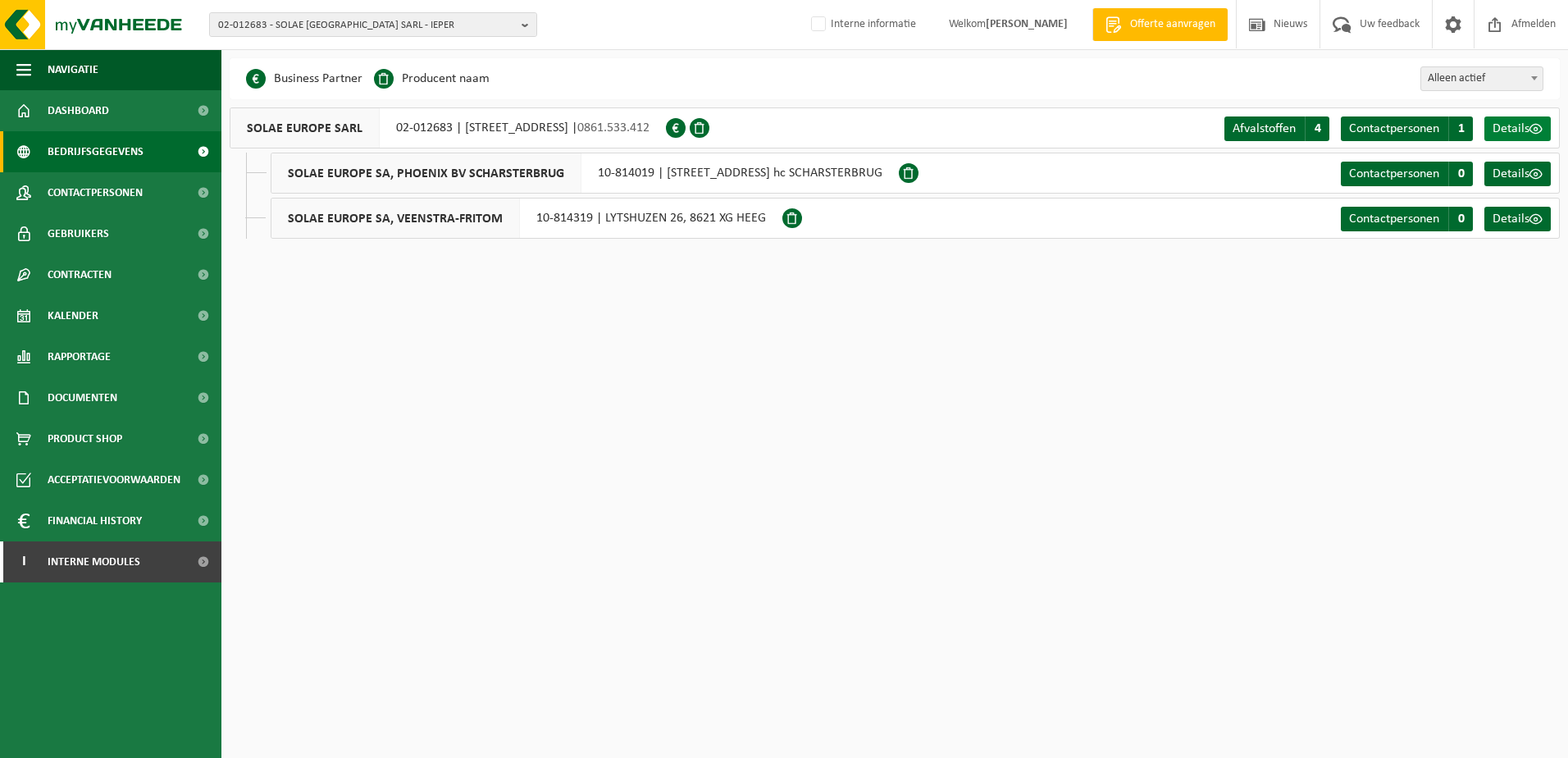
click at [1519, 126] on span "Details" at bounding box center [1511, 129] width 37 height 13
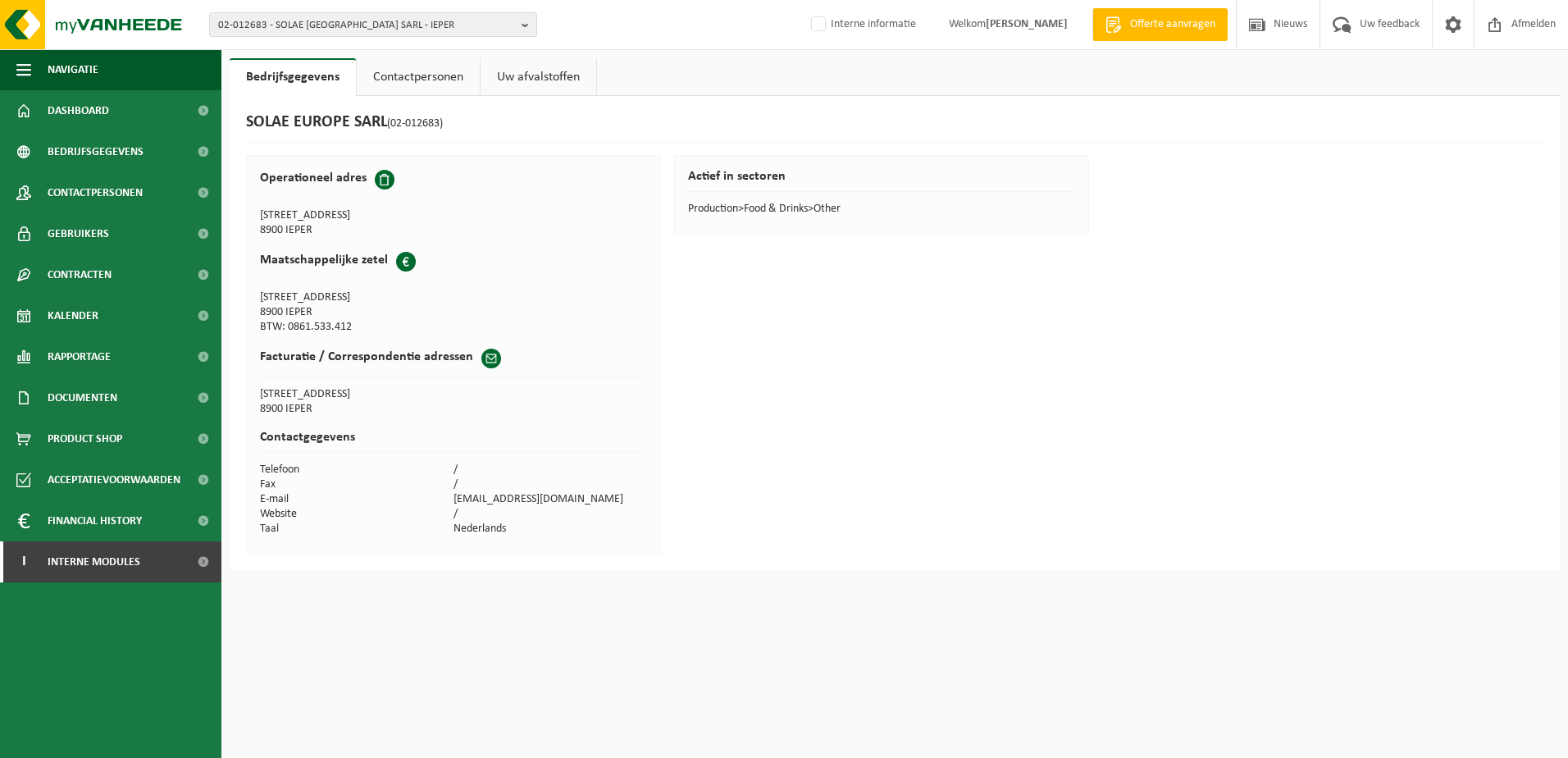
click at [561, 70] on link "Uw afvalstoffen" at bounding box center [539, 77] width 115 height 38
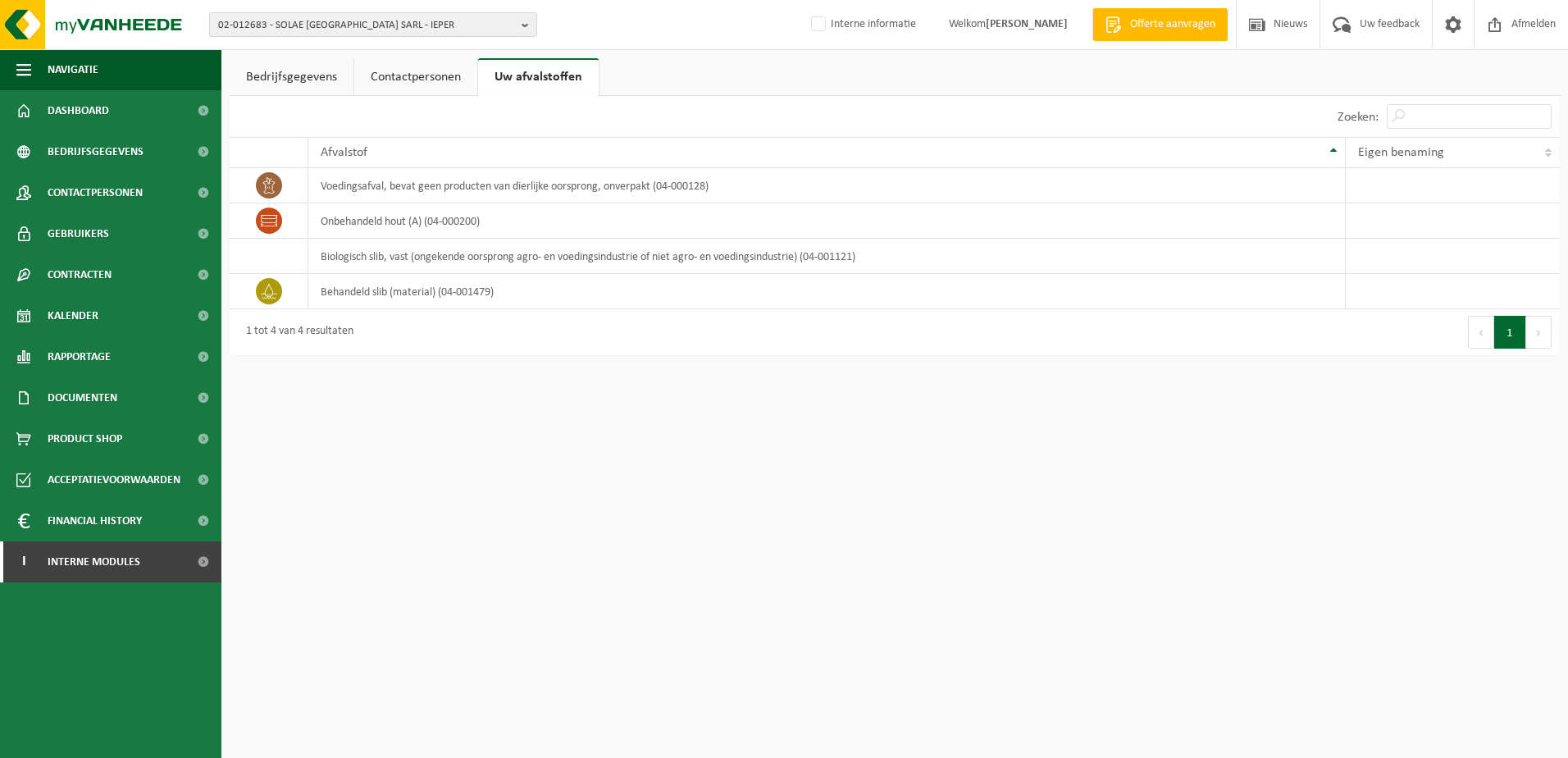
click at [406, 81] on link "Contactpersonen" at bounding box center [415, 77] width 123 height 38
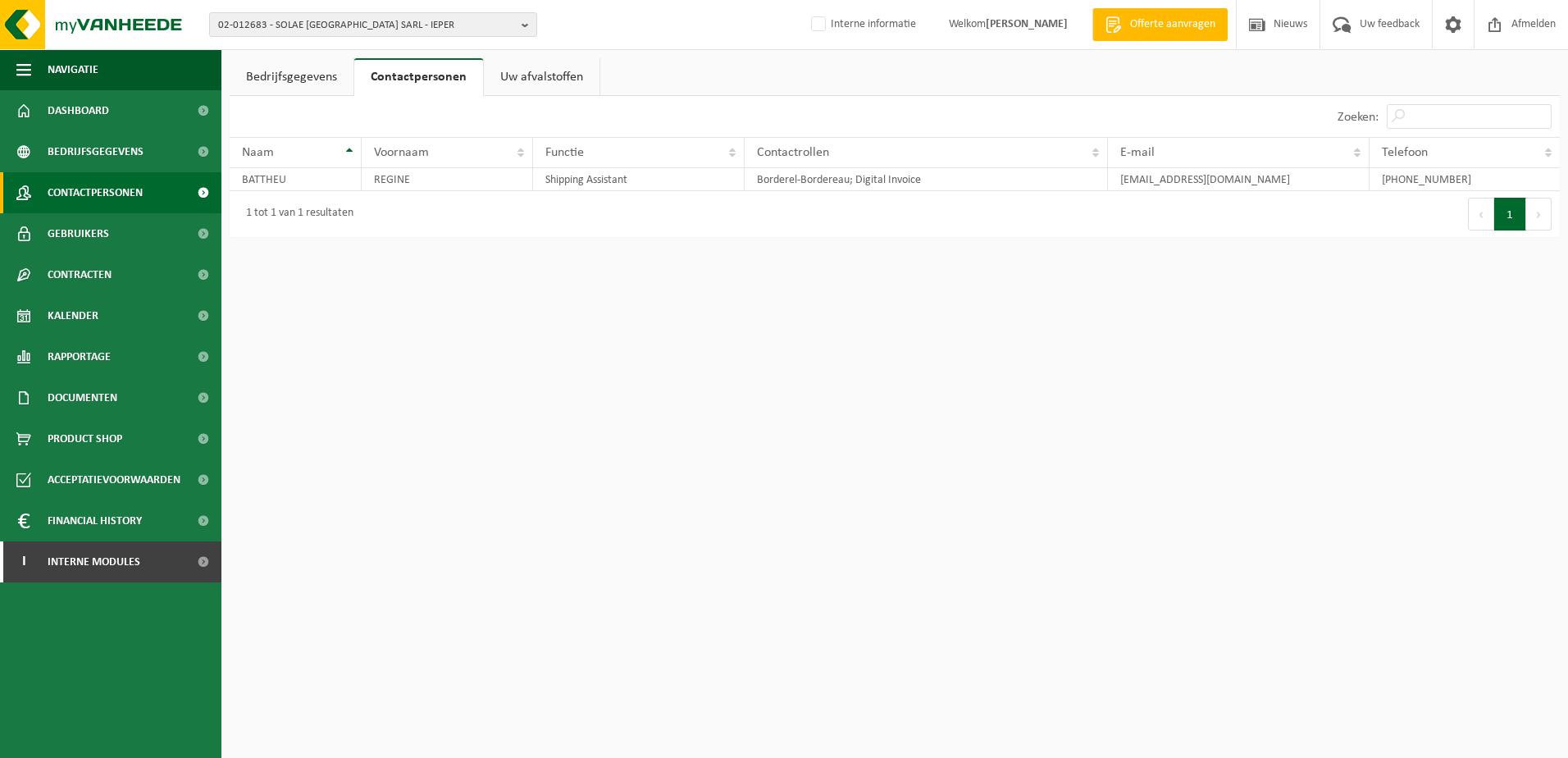
click at [104, 188] on span "Contactpersonen" at bounding box center [95, 193] width 95 height 41
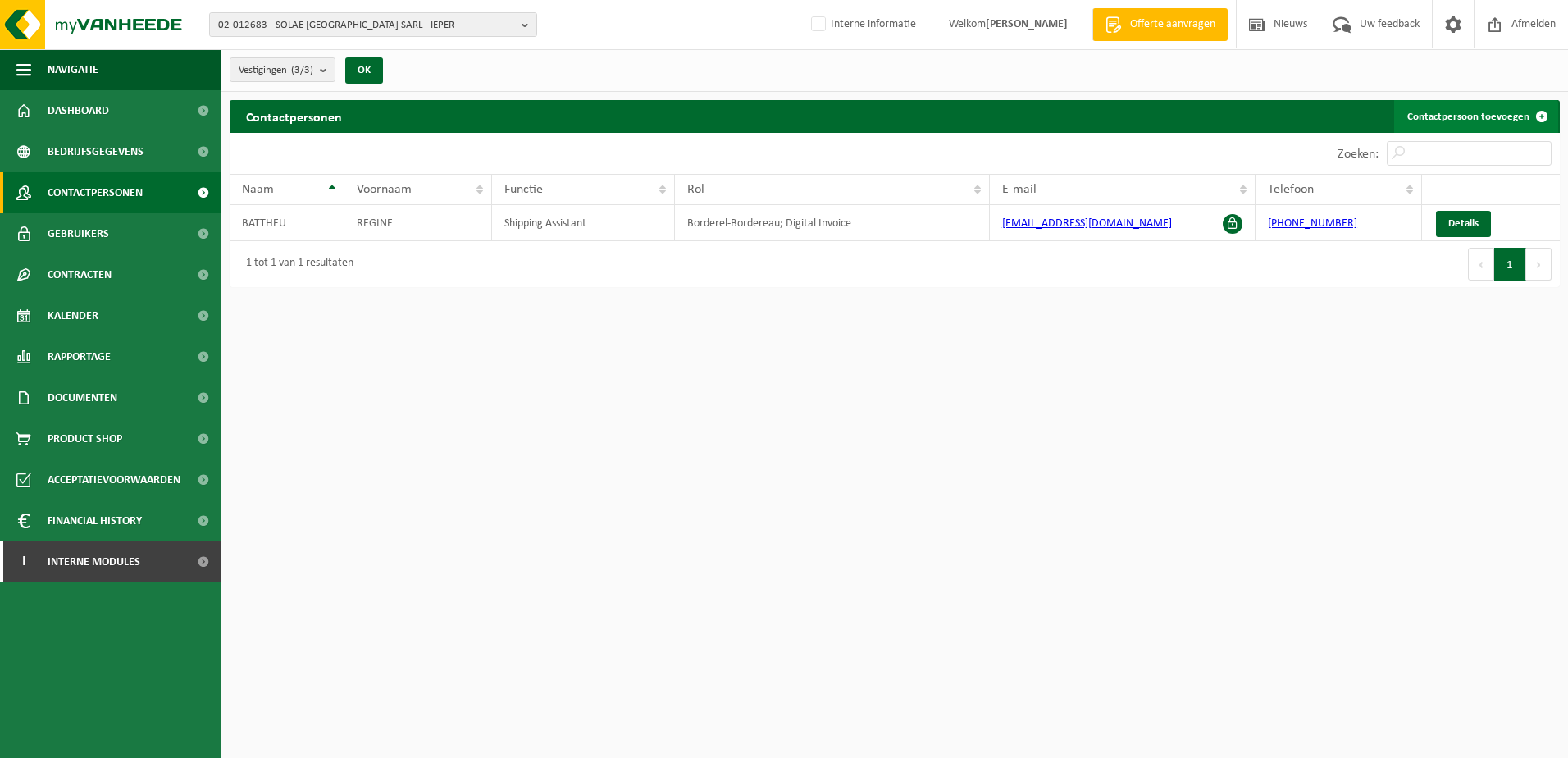
click at [1444, 118] on link "Contactpersoon toevoegen" at bounding box center [1476, 116] width 164 height 33
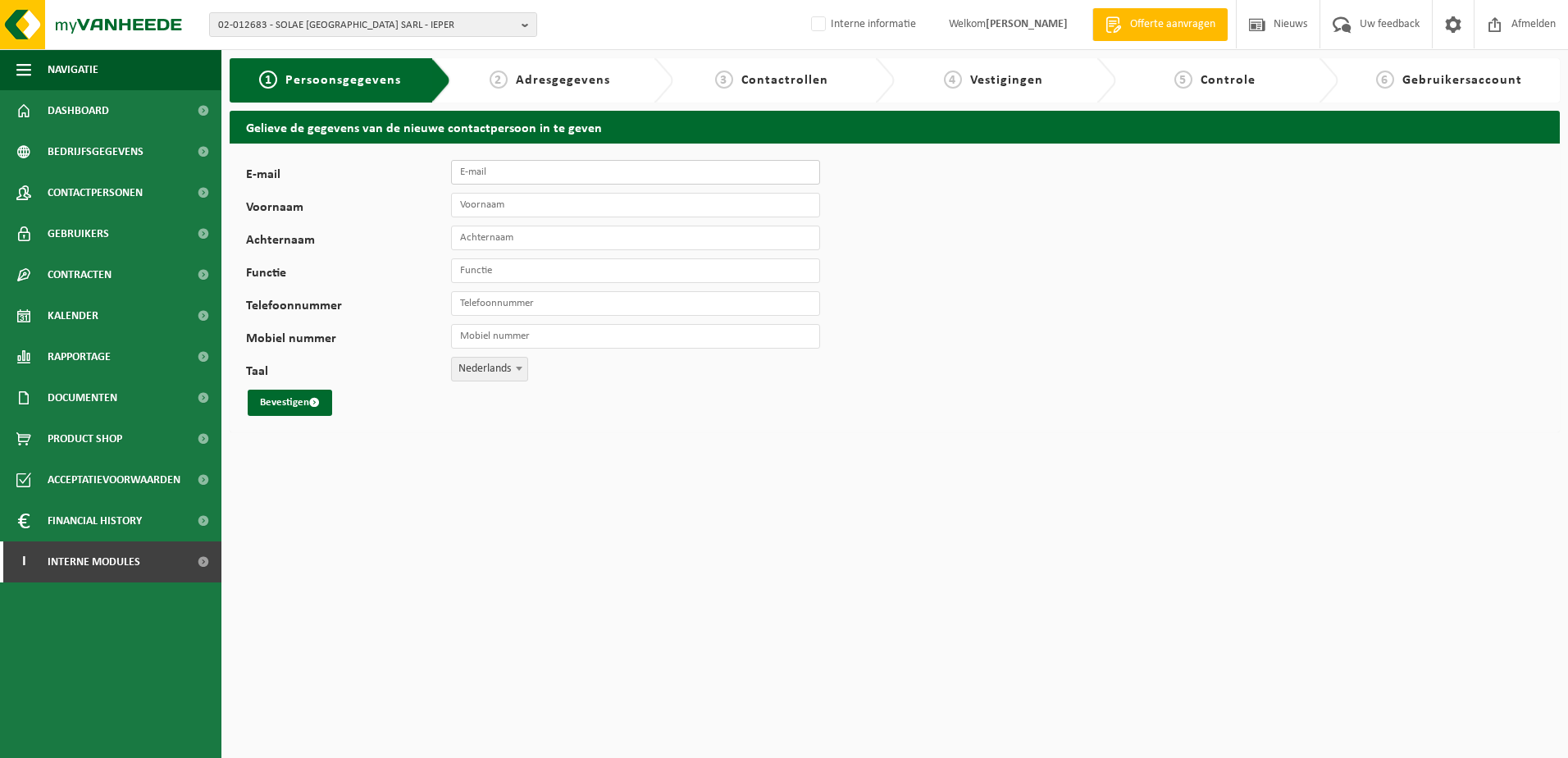
click at [514, 175] on input "E-mail" at bounding box center [635, 172] width 369 height 25
drag, startPoint x: 505, startPoint y: 169, endPoint x: 369, endPoint y: 179, distance: 136.4
click at [369, 179] on div "E-mail Fee Vul hier een geldig e-mailadres in." at bounding box center [540, 172] width 590 height 25
paste input ".[EMAIL_ADDRESS][DOMAIN_NAME]"
type input "[EMAIL_ADDRESS][DOMAIN_NAME]"
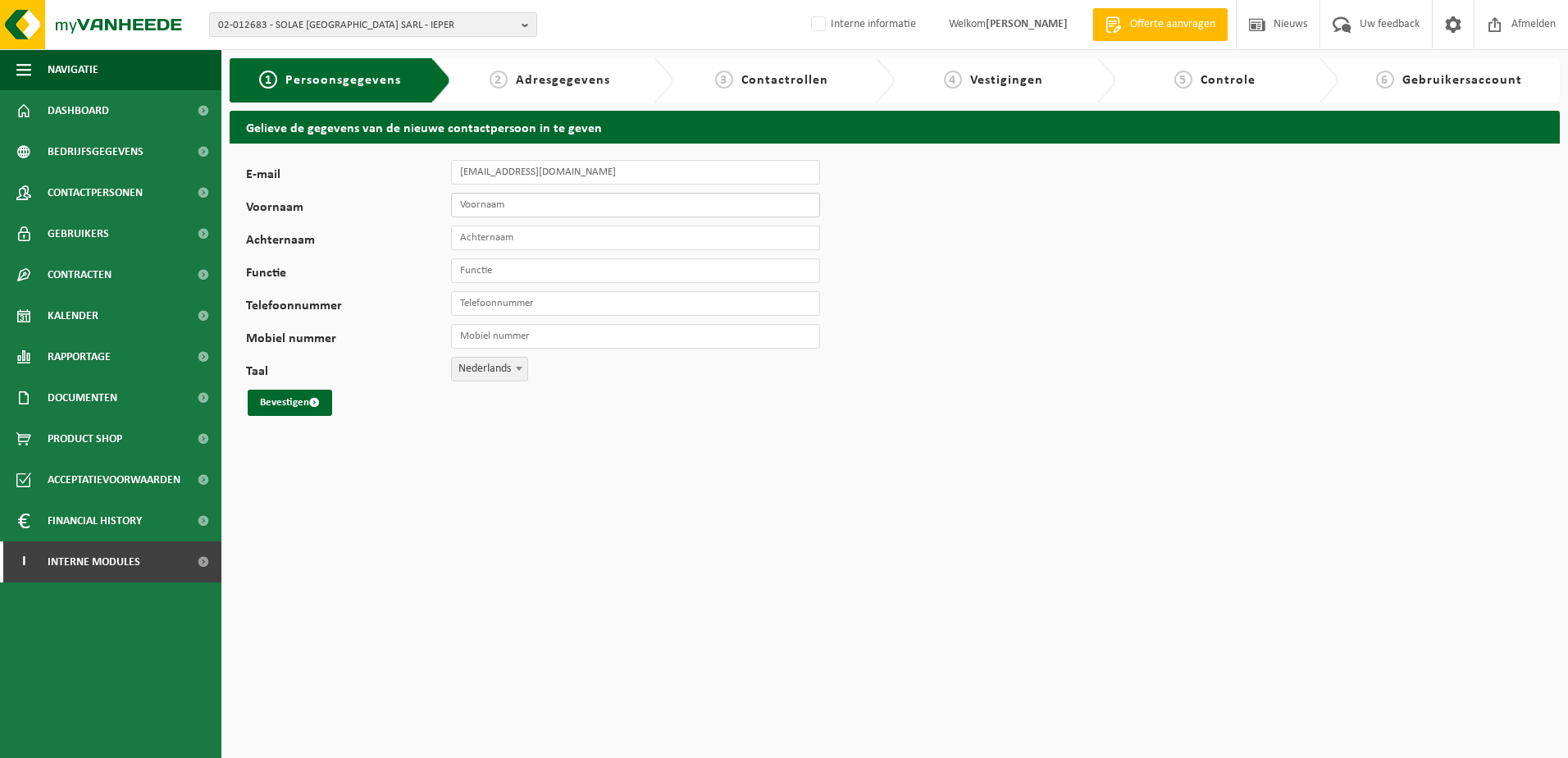
click at [525, 204] on input "Voornaam" at bounding box center [635, 205] width 369 height 25
type input "Fee"
type input "Vanderfaeillie"
type input "R"
click at [496, 303] on input "Telefoonnummer" at bounding box center [635, 304] width 369 height 25
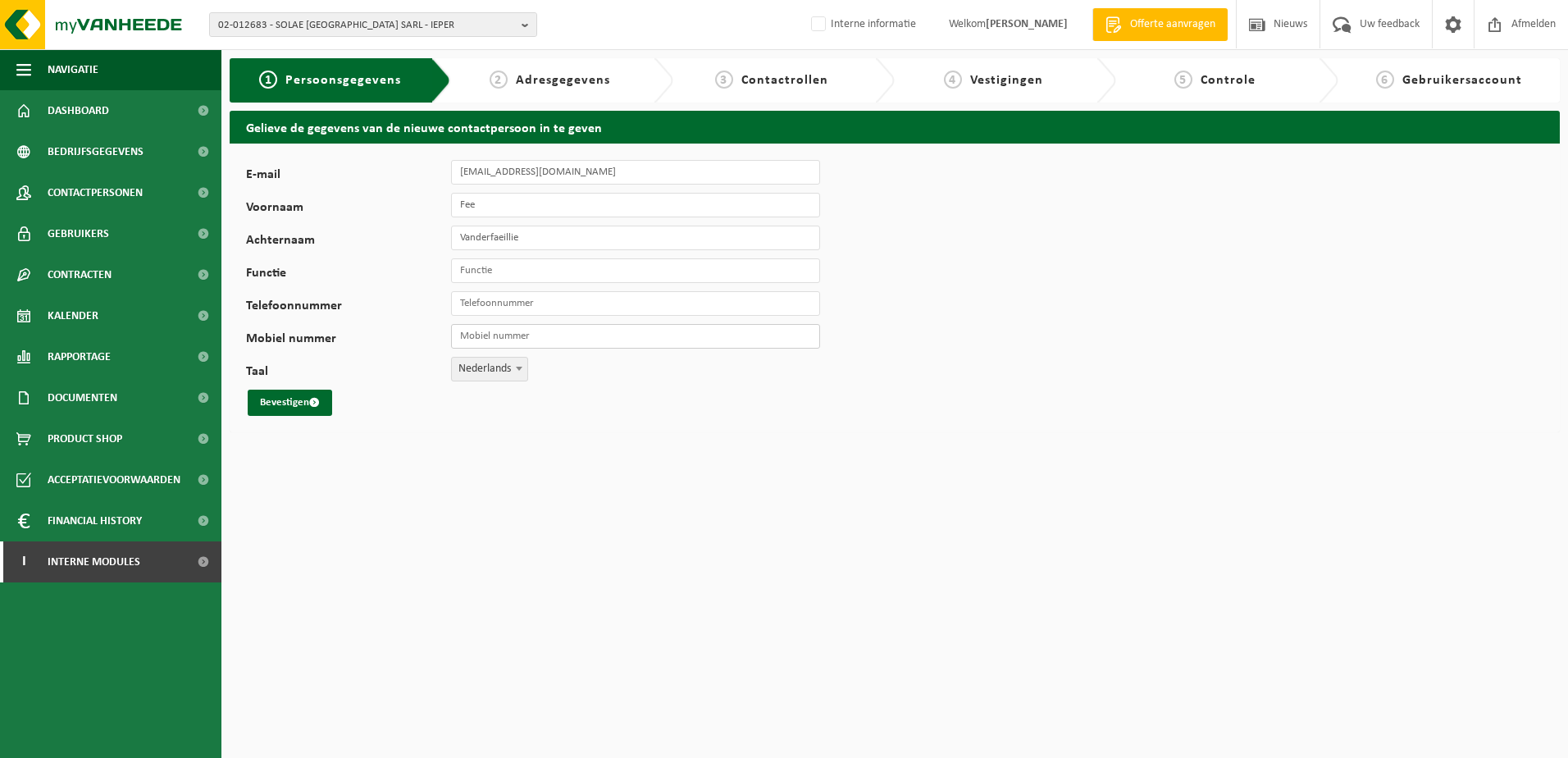
click at [500, 339] on input "Mobiel nummer" at bounding box center [635, 336] width 369 height 25
paste input "[PHONE_NUMBER]"
type input "[PHONE_NUMBER]"
click at [486, 275] on input "Functie" at bounding box center [635, 271] width 369 height 25
type input "EHS Specialist"
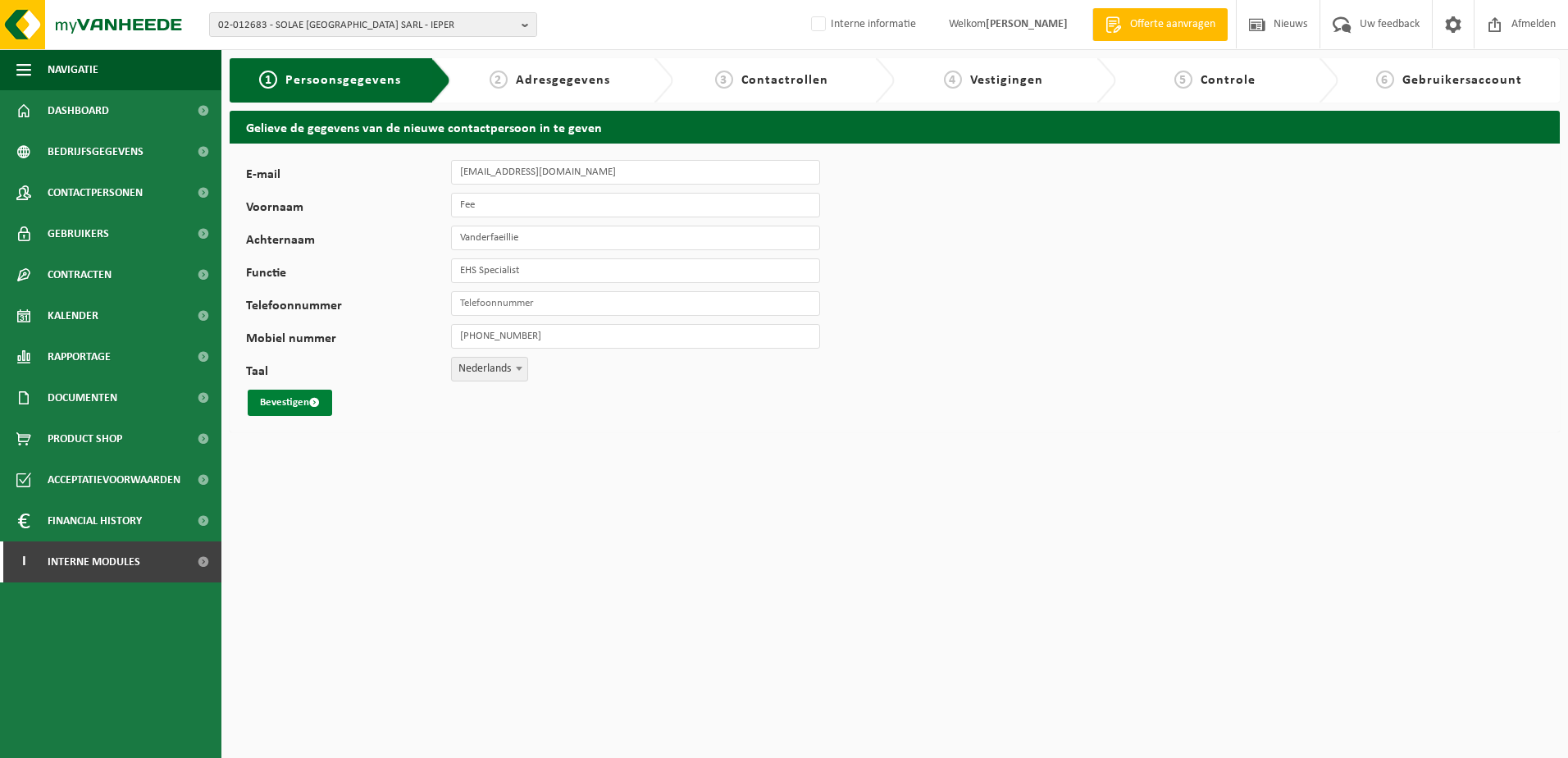
click at [276, 406] on button "Bevestigen" at bounding box center [289, 403] width 84 height 27
drag, startPoint x: 246, startPoint y: 21, endPoint x: 229, endPoint y: 25, distance: 17.5
click at [783, 499] on html "02-012683 - SOLAE EUROPE SARL - IEPER 10-762747 - SOLAE GROUP 10-875406 - MVL -…" at bounding box center [784, 379] width 1568 height 758
drag, startPoint x: 646, startPoint y: 611, endPoint x: 476, endPoint y: 336, distance: 323.3
click at [646, 611] on html "02-012683 - SOLAE EUROPE SARL - IEPER 10-762747 - SOLAE GROUP 10-875406 - MVL -…" at bounding box center [784, 379] width 1568 height 758
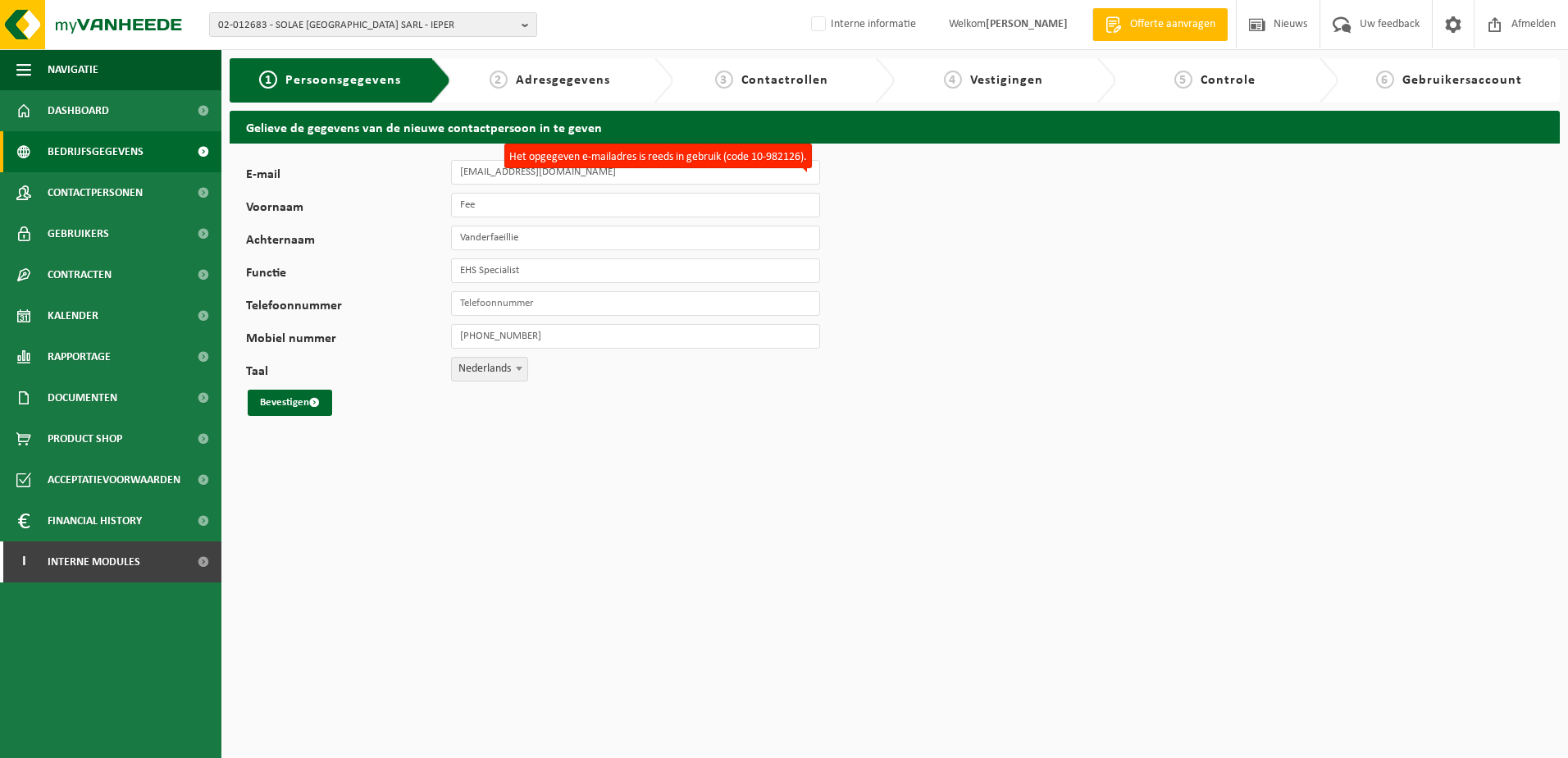
click at [112, 157] on span "Bedrijfsgegevens" at bounding box center [96, 152] width 96 height 41
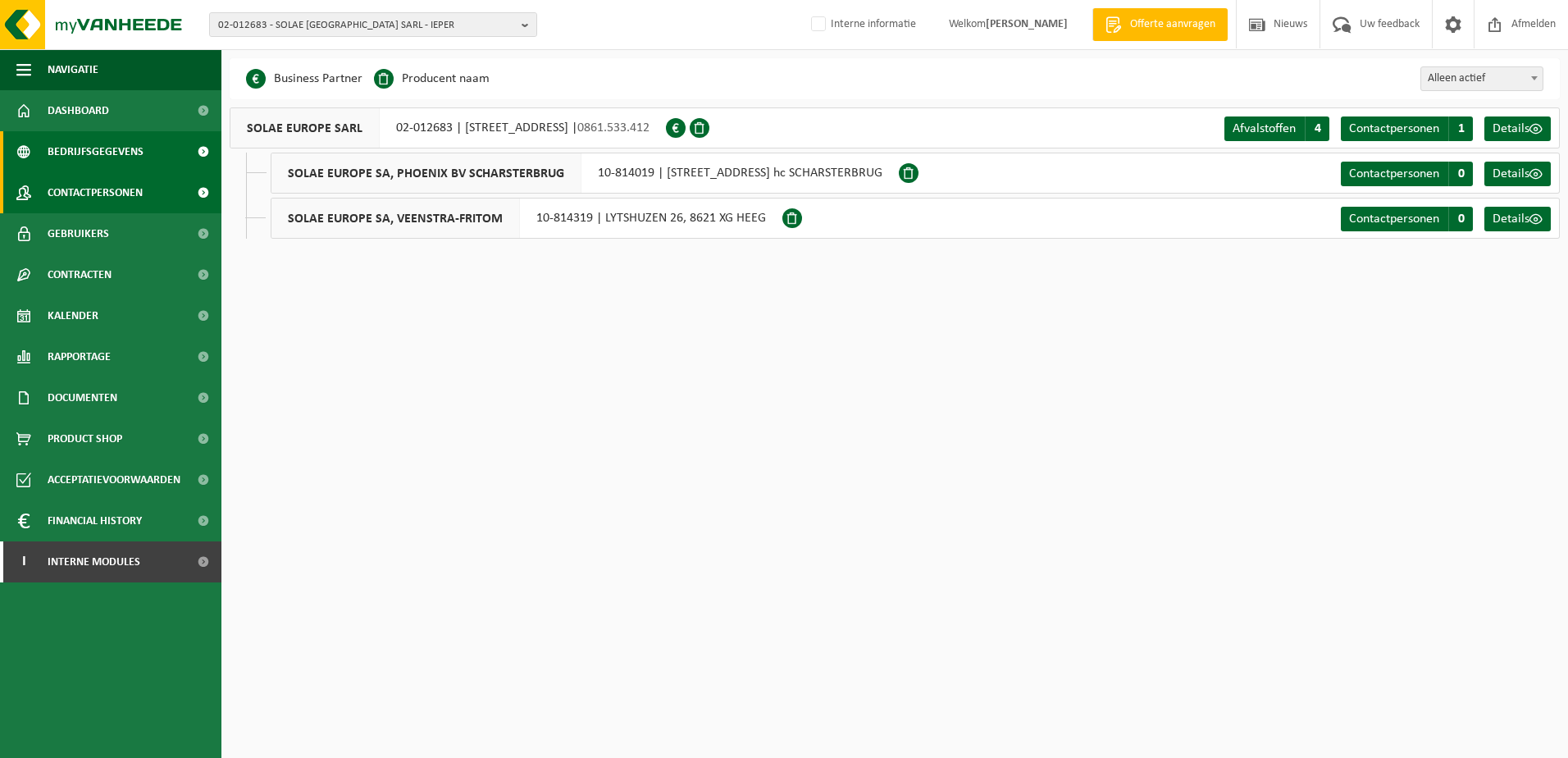
click at [106, 197] on span "Contactpersonen" at bounding box center [95, 193] width 95 height 41
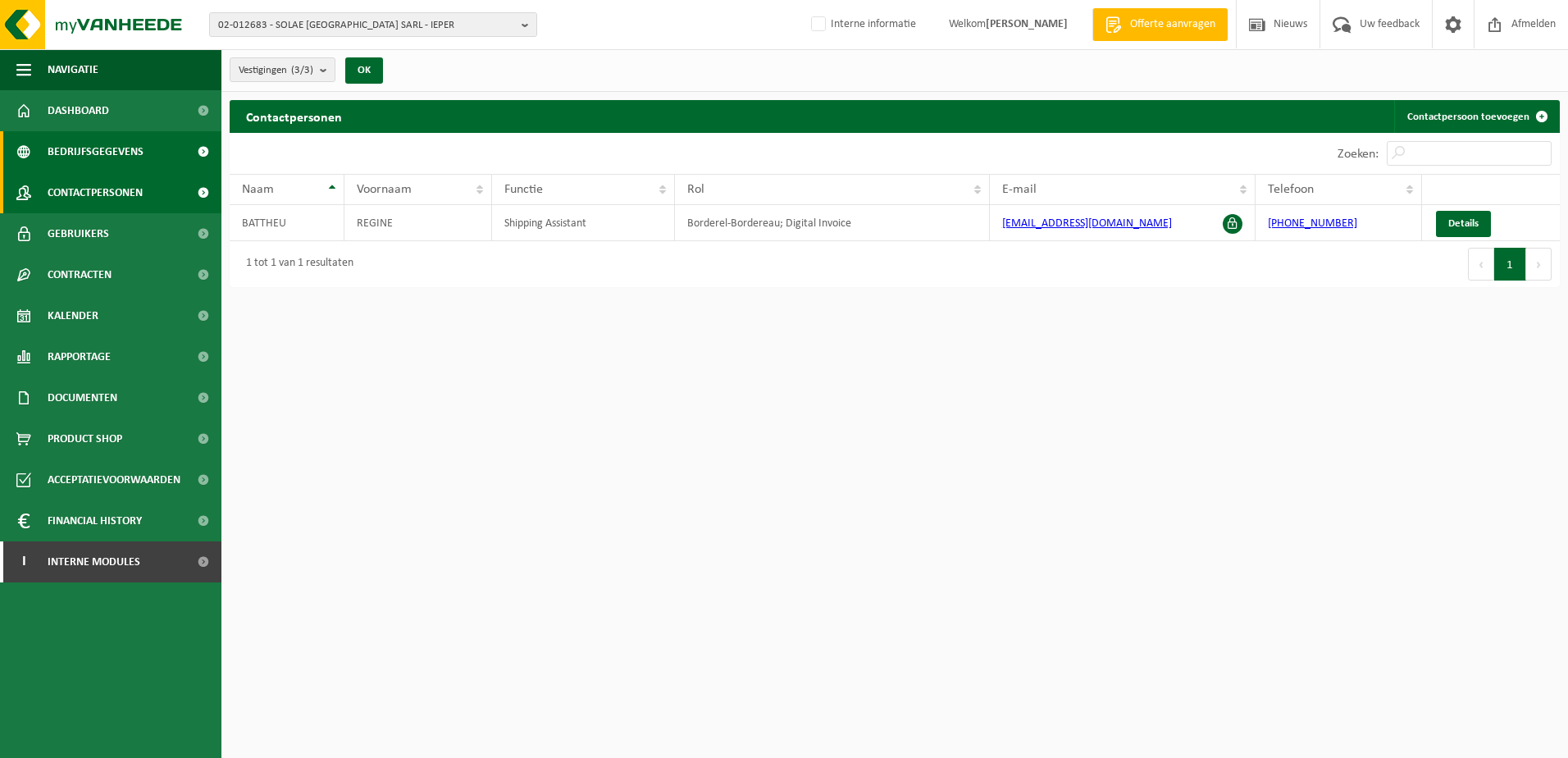
click at [93, 153] on span "Bedrijfsgegevens" at bounding box center [96, 152] width 96 height 41
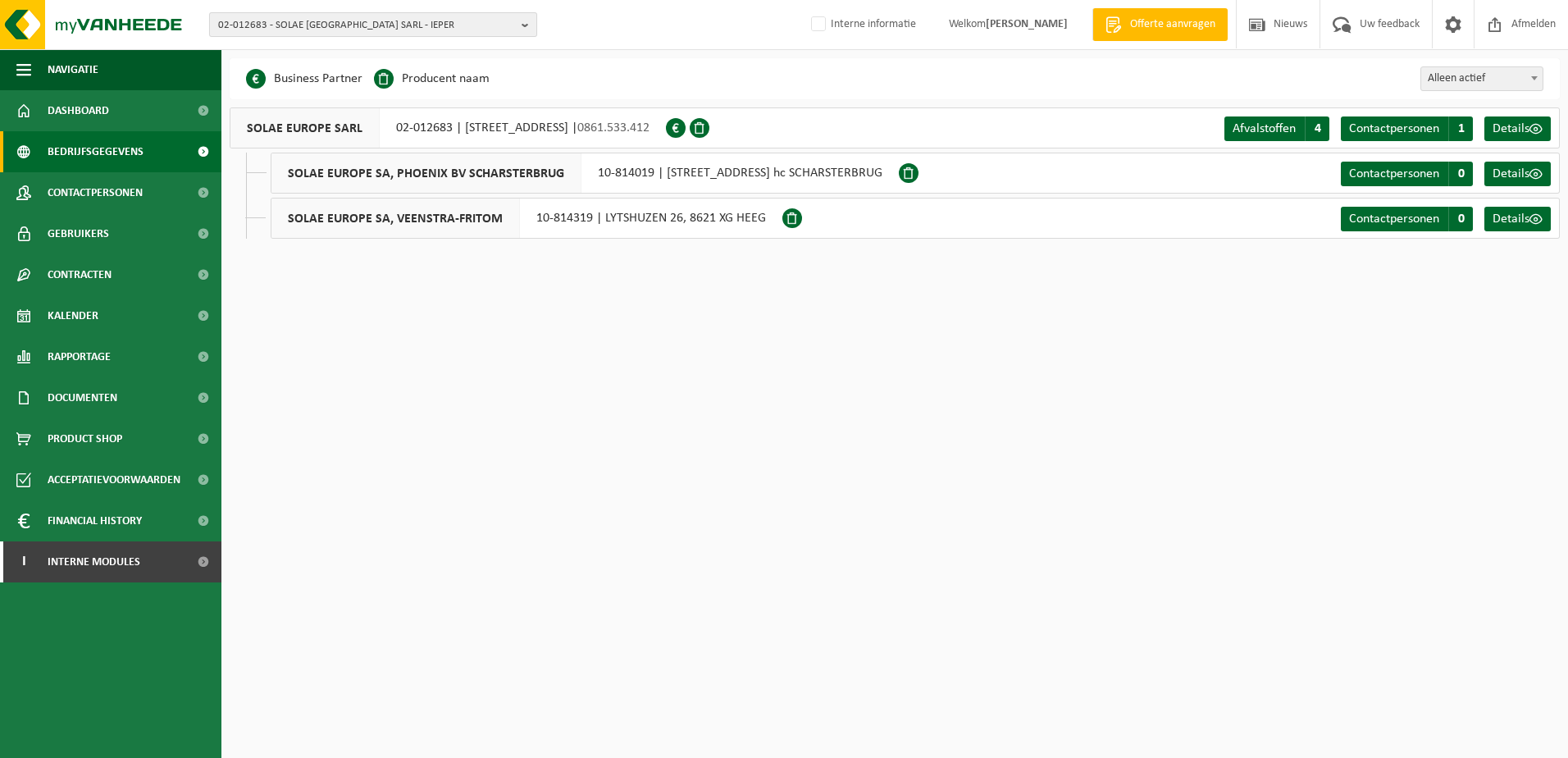
click at [315, 28] on span "02-012683 - SOLAE [GEOGRAPHIC_DATA] SARL - IEPER" at bounding box center [366, 26] width 297 height 25
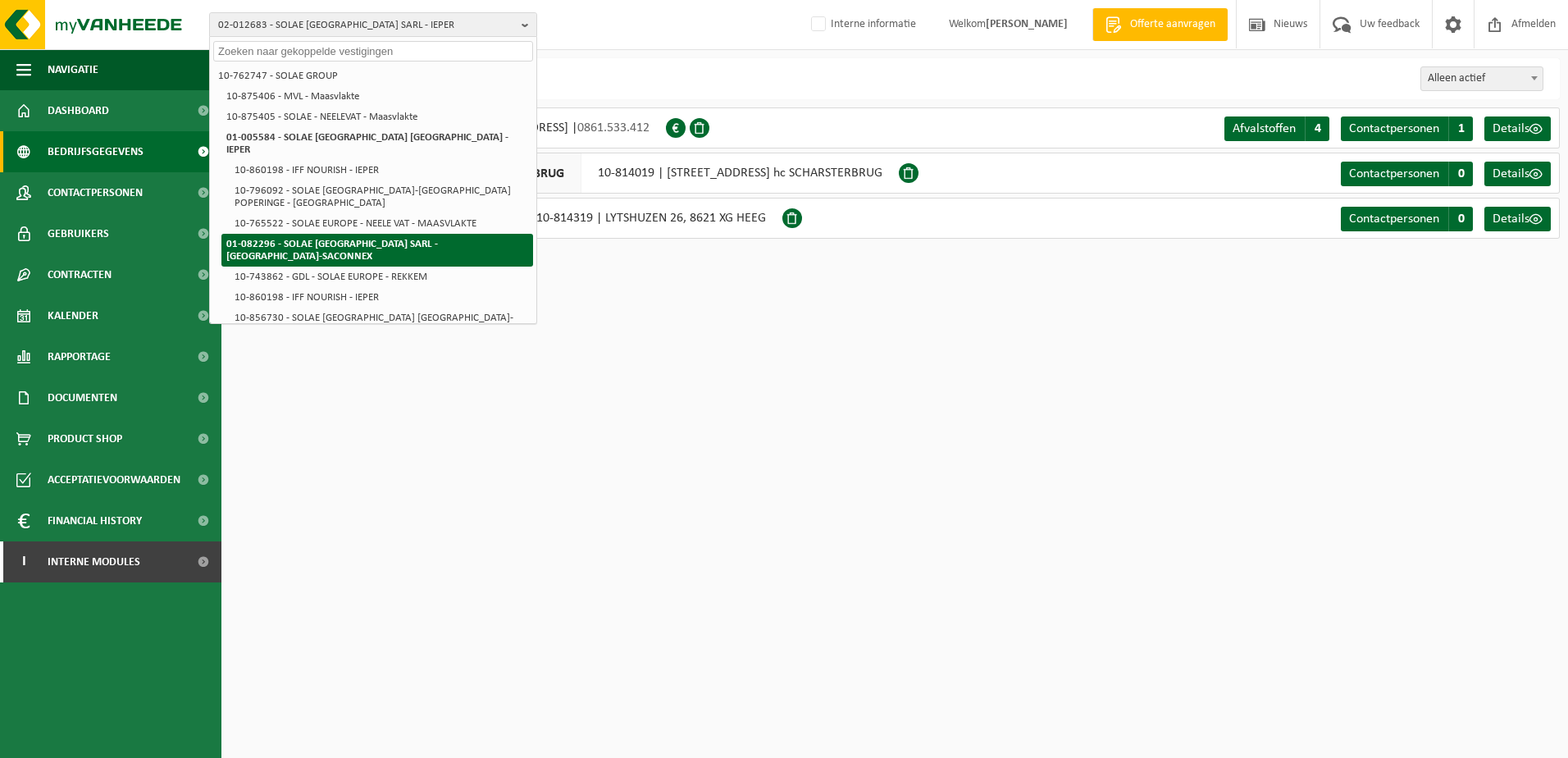
click at [314, 239] on strong "01-082296 - SOLAE [GEOGRAPHIC_DATA] SARL - [GEOGRAPHIC_DATA]-SACONNEX" at bounding box center [332, 250] width 211 height 23
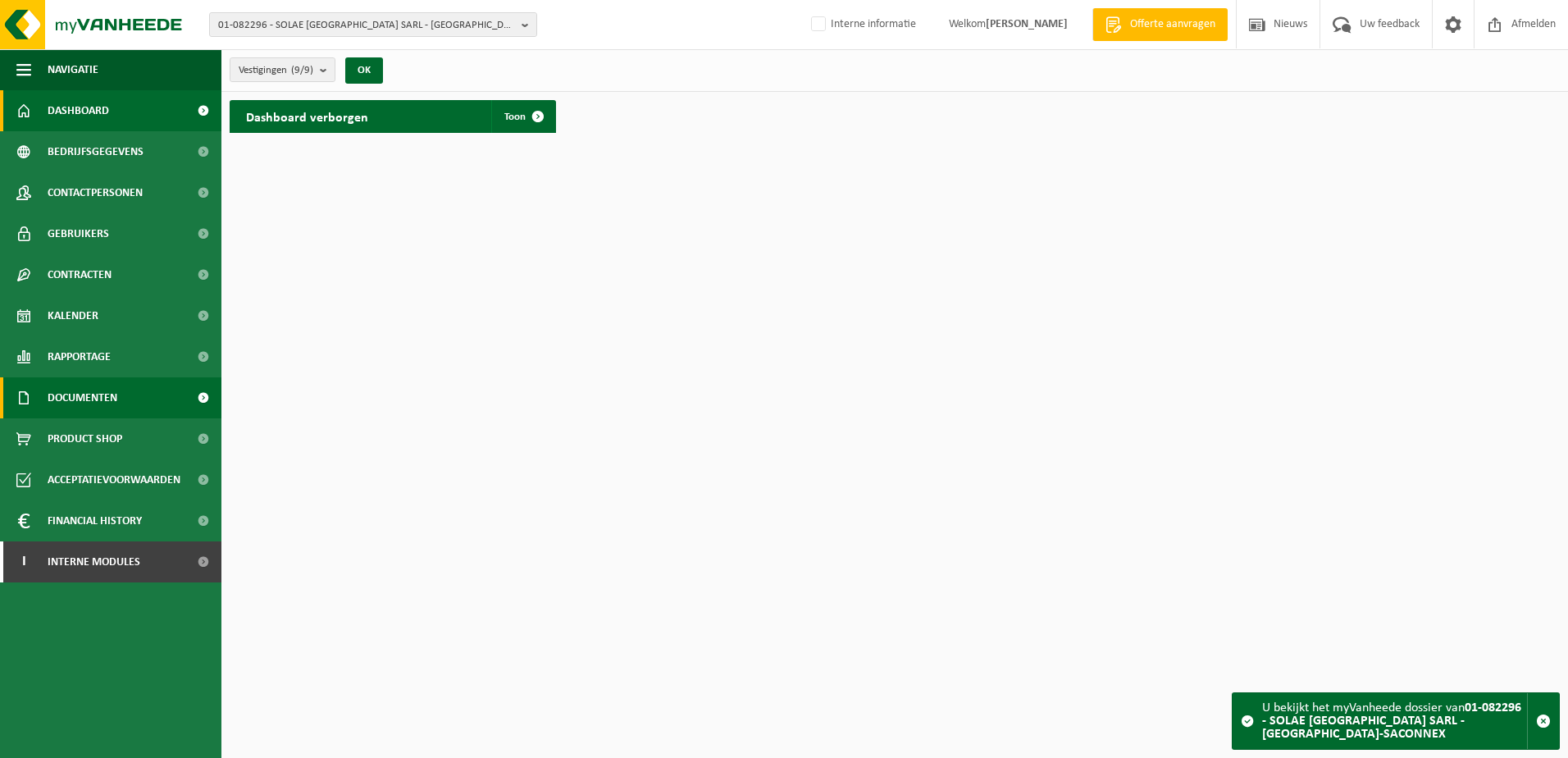
click at [83, 399] on span "Documenten" at bounding box center [83, 398] width 70 height 41
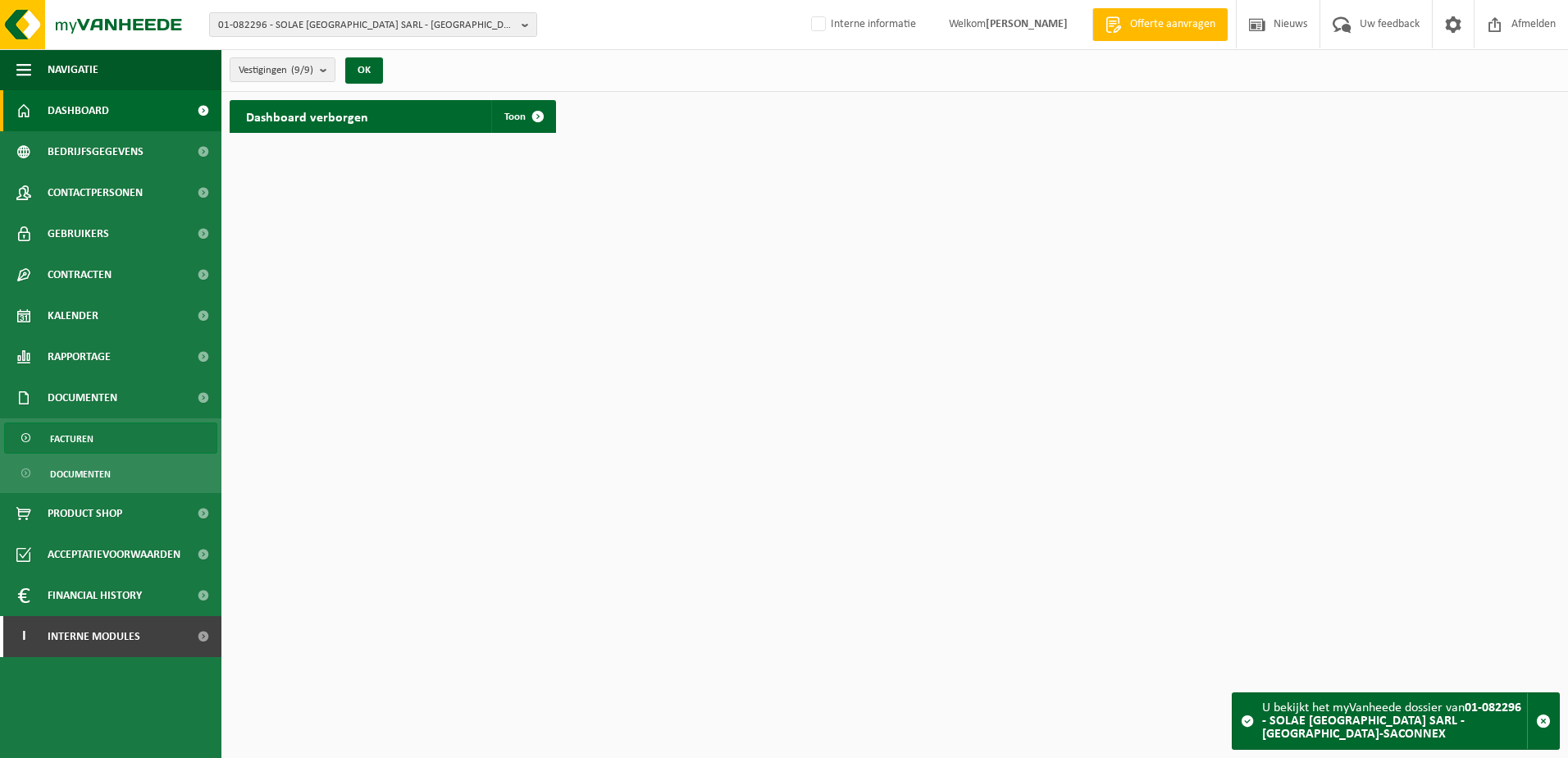
click at [83, 430] on span "Facturen" at bounding box center [71, 438] width 43 height 31
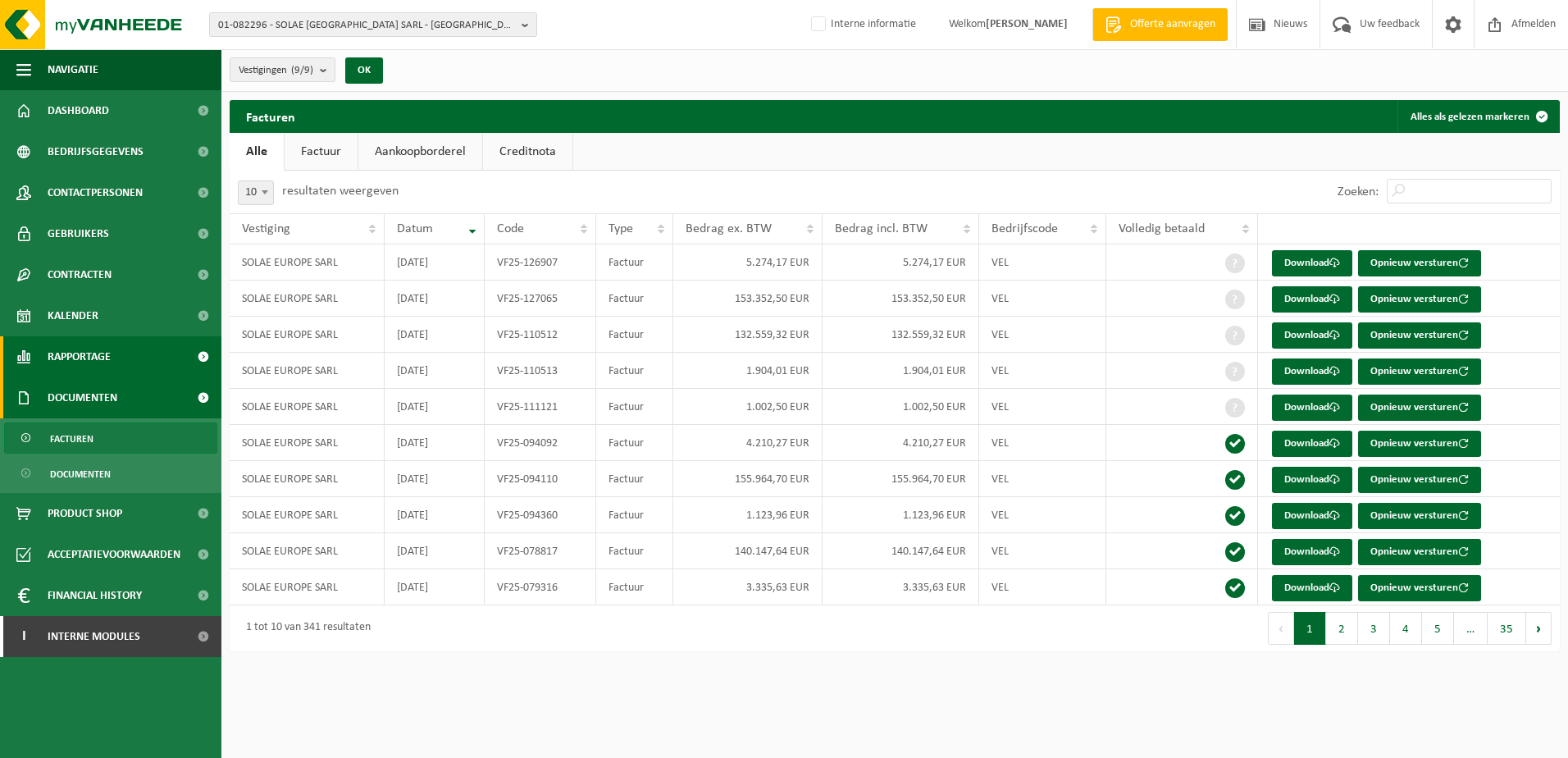
click at [91, 361] on span "Rapportage" at bounding box center [79, 357] width 63 height 41
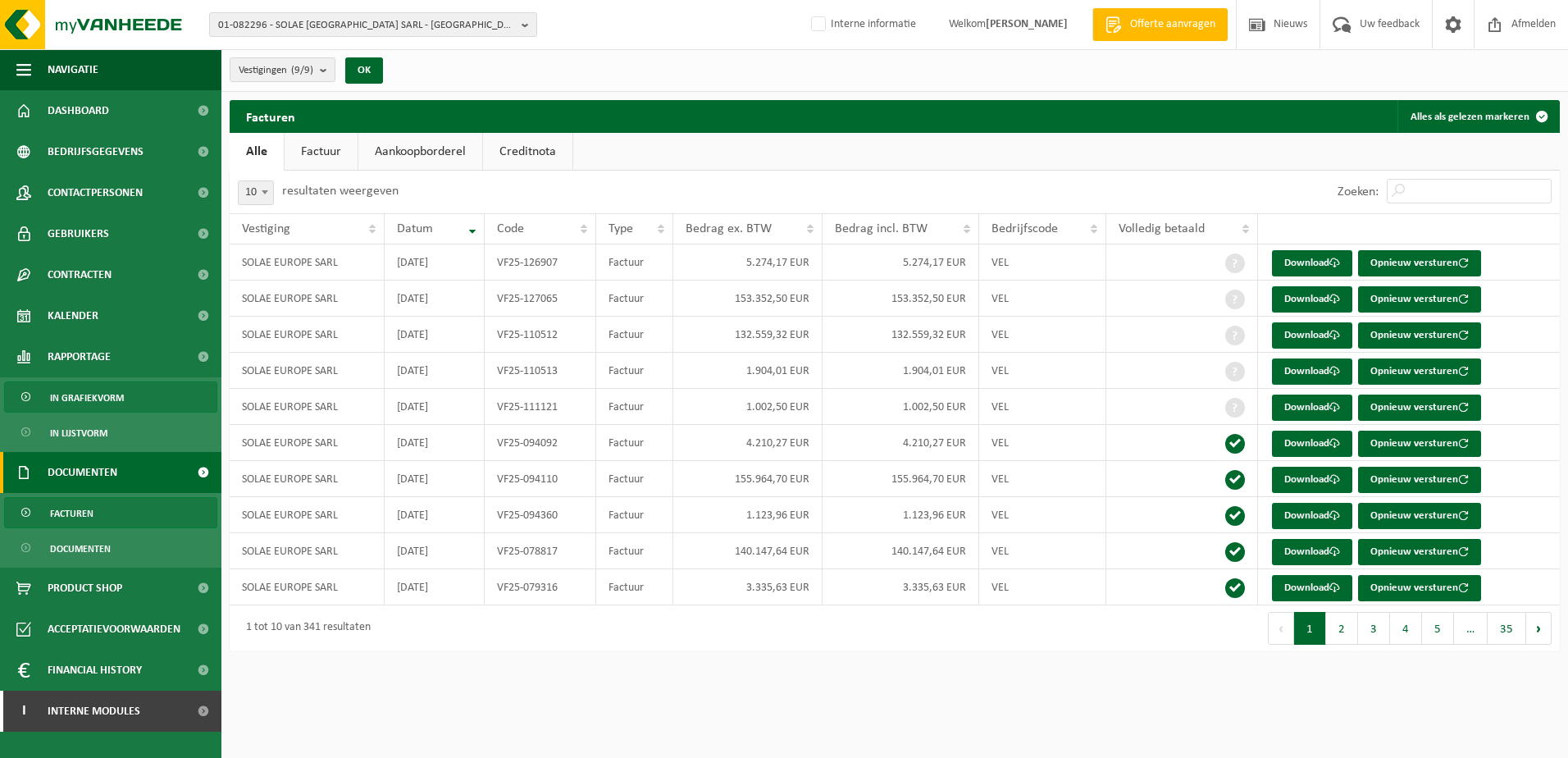
click at [91, 394] on span "In grafiekvorm" at bounding box center [86, 398] width 74 height 31
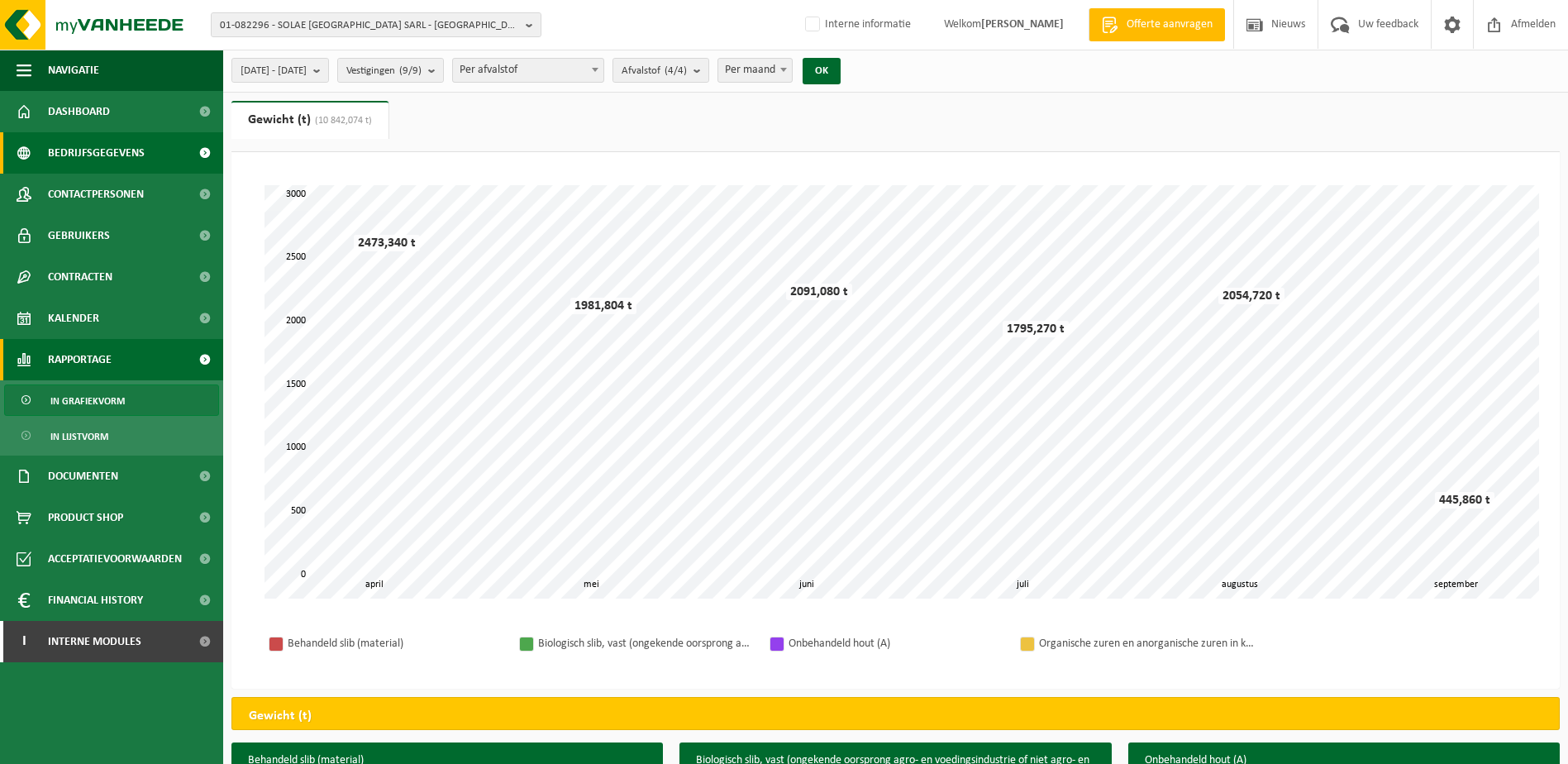
click at [96, 154] on span "Bedrijfsgegevens" at bounding box center [97, 153] width 97 height 41
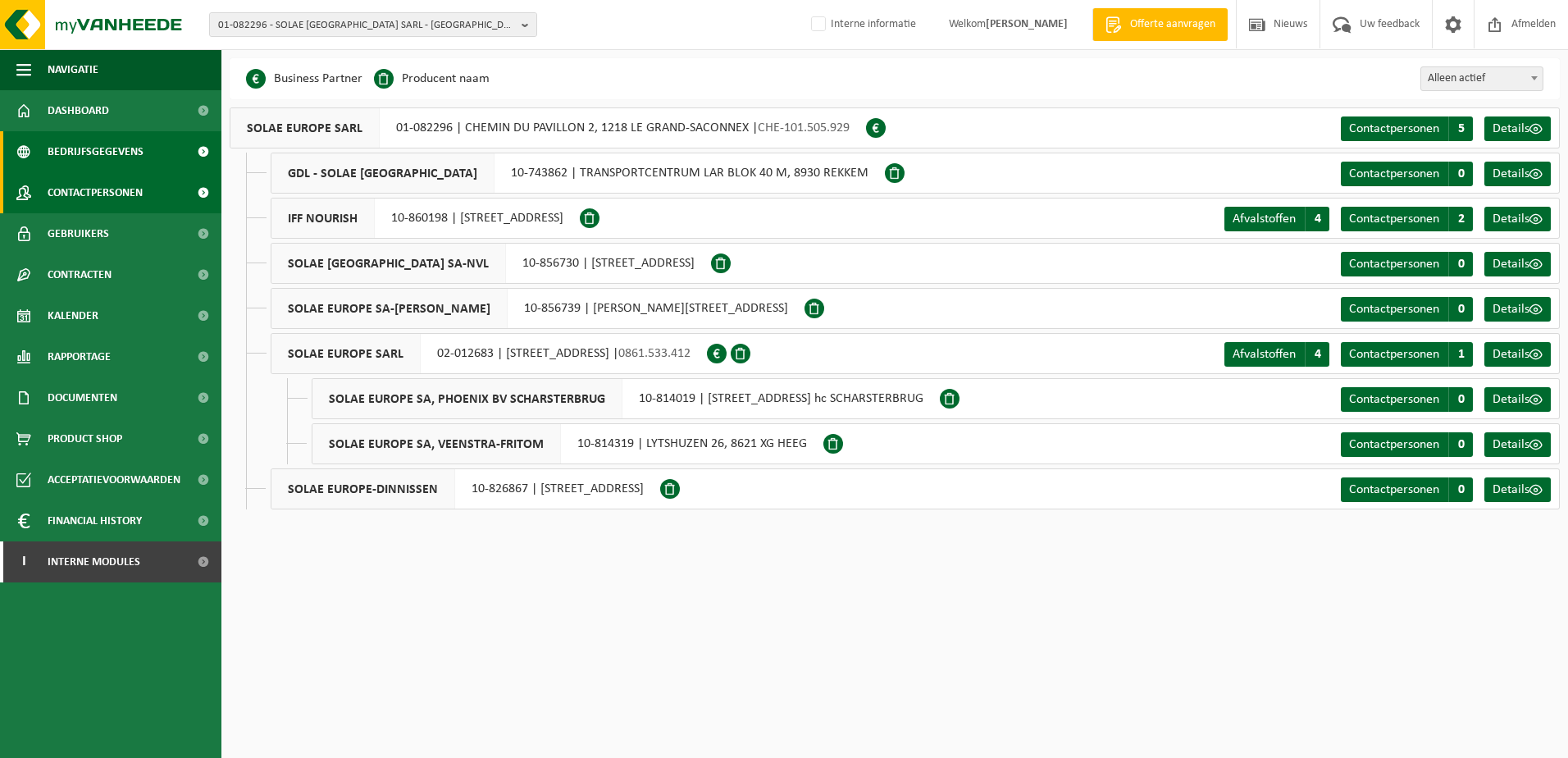
click at [102, 195] on span "Contactpersonen" at bounding box center [95, 193] width 95 height 41
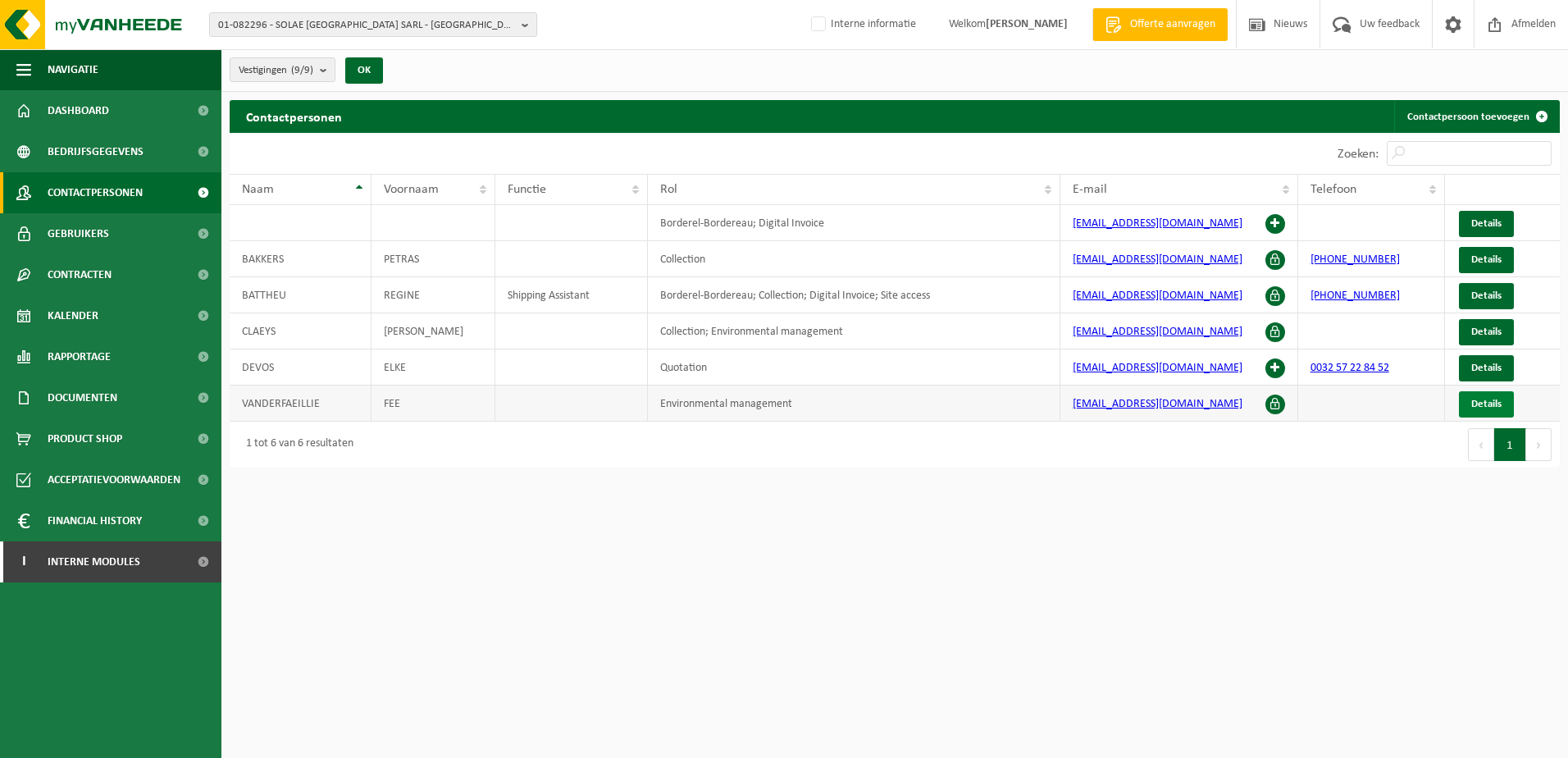
click at [1506, 399] on link "Details" at bounding box center [1486, 405] width 55 height 27
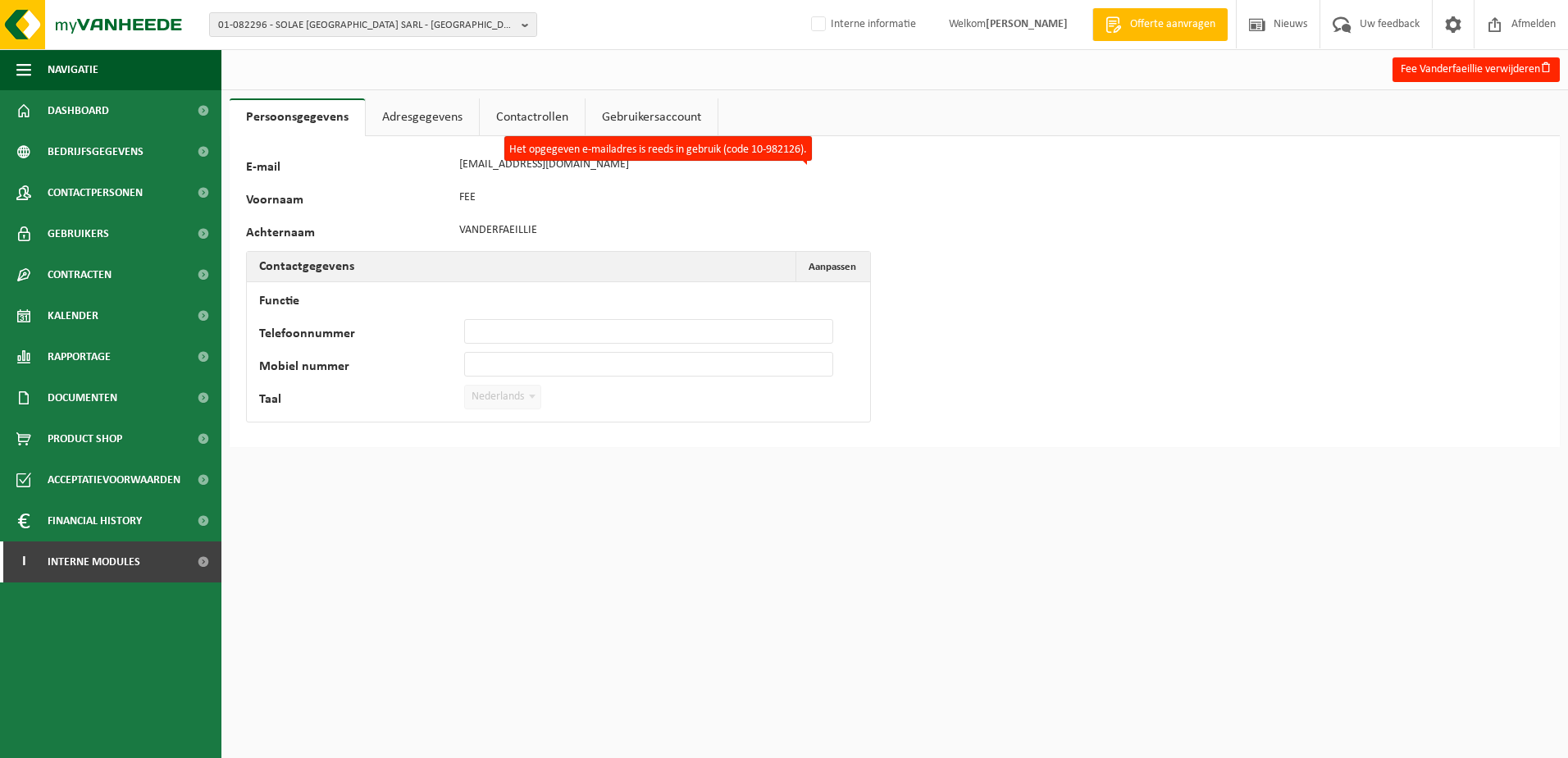
click at [440, 115] on link "Adresgegevens" at bounding box center [422, 117] width 114 height 38
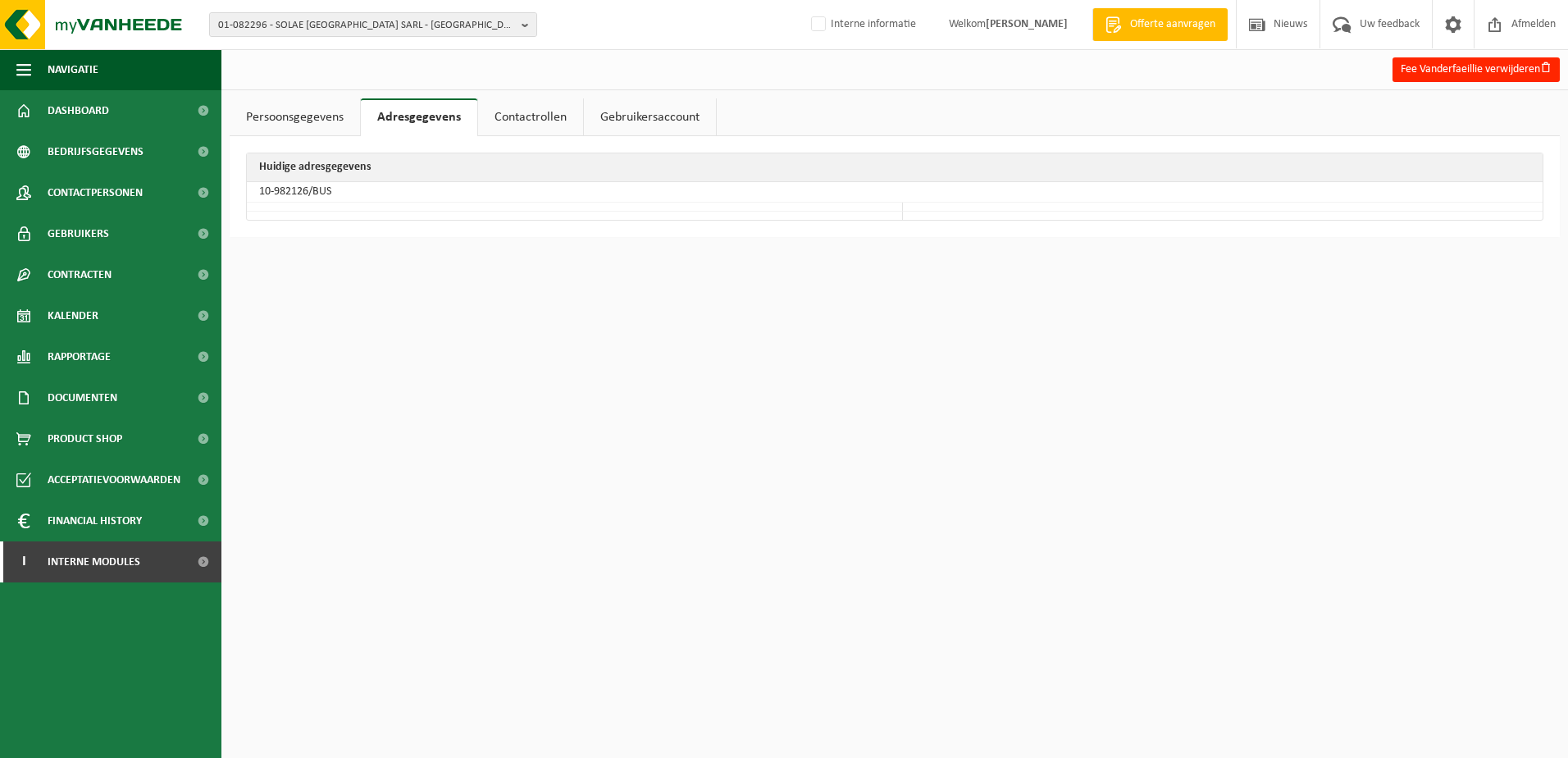
click at [536, 114] on link "Contactrollen" at bounding box center [531, 117] width 105 height 38
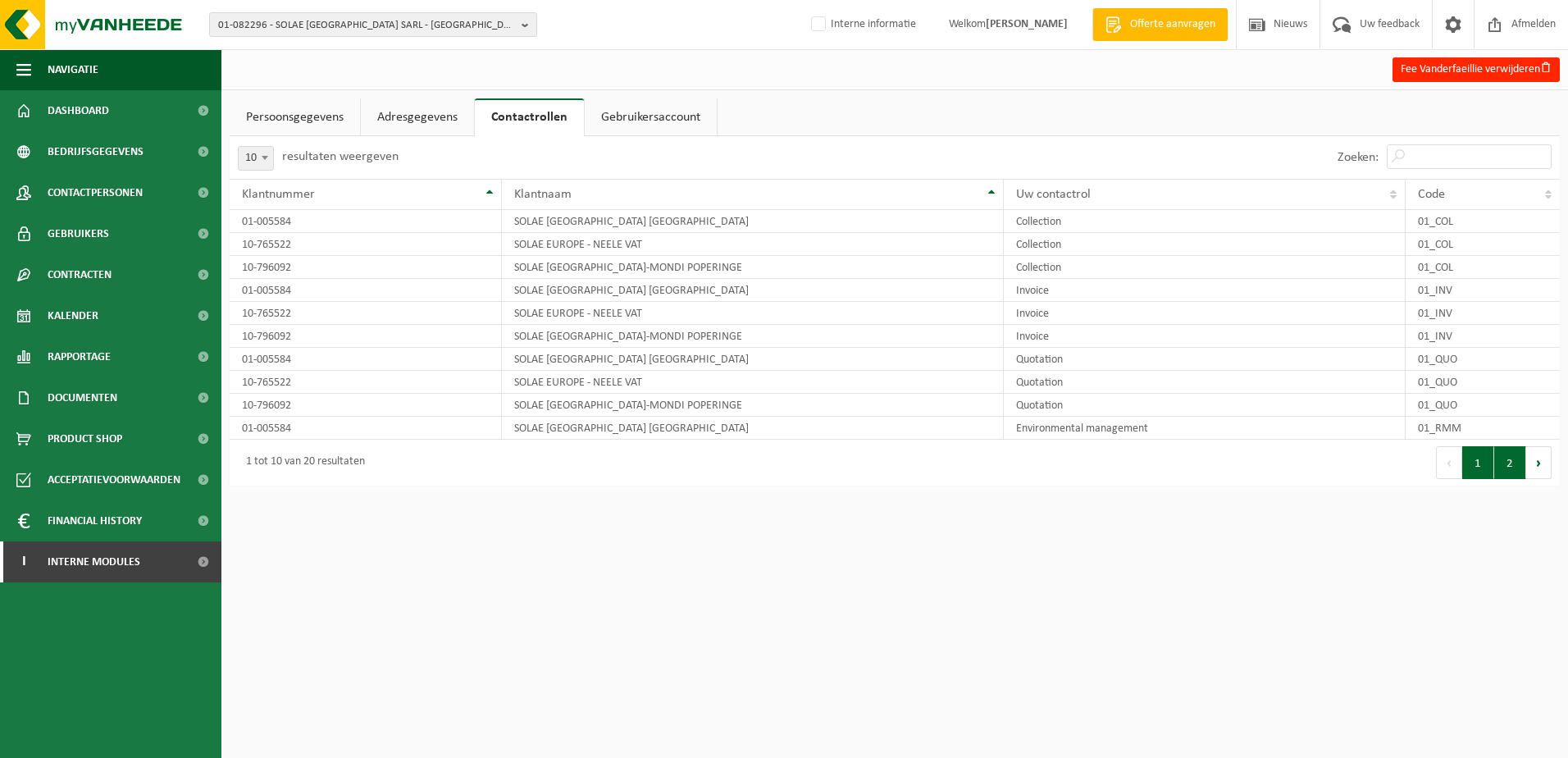
click at [1517, 471] on button "2" at bounding box center [1510, 462] width 32 height 33
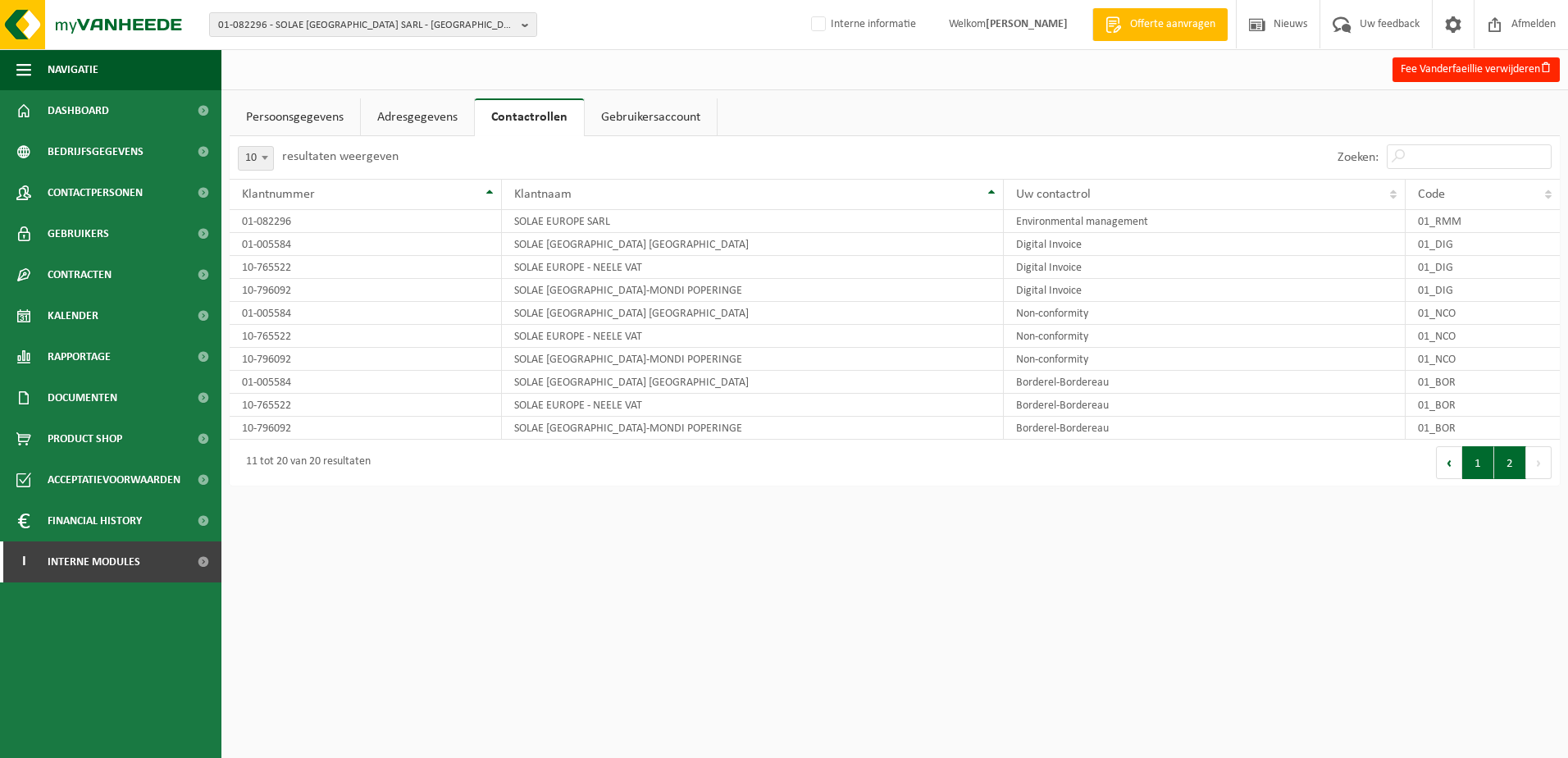
click at [1490, 468] on button "1" at bounding box center [1478, 462] width 32 height 33
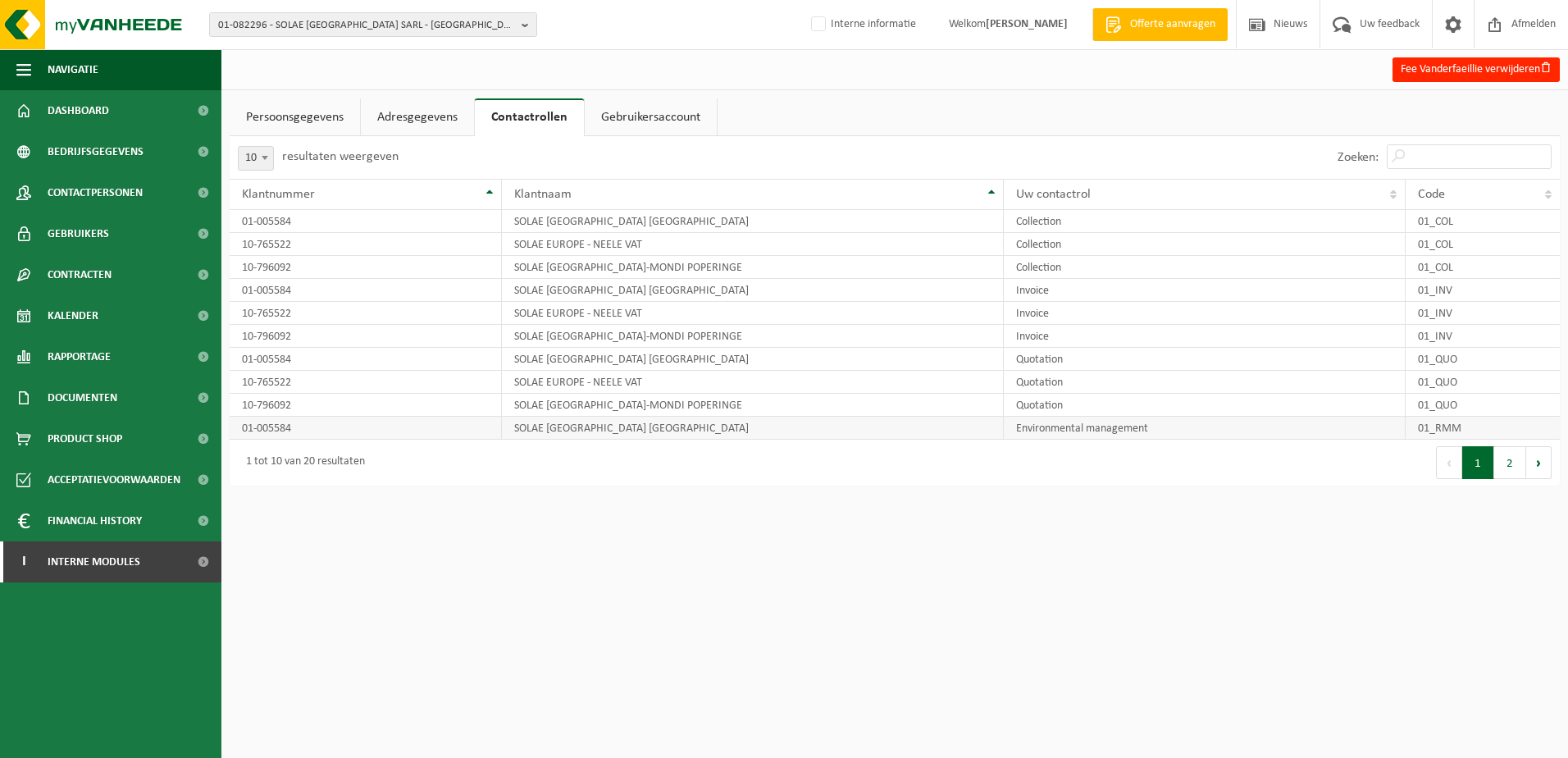
click at [1430, 428] on td "01_RMM" at bounding box center [1483, 429] width 154 height 23
click at [1498, 461] on button "2" at bounding box center [1510, 462] width 32 height 33
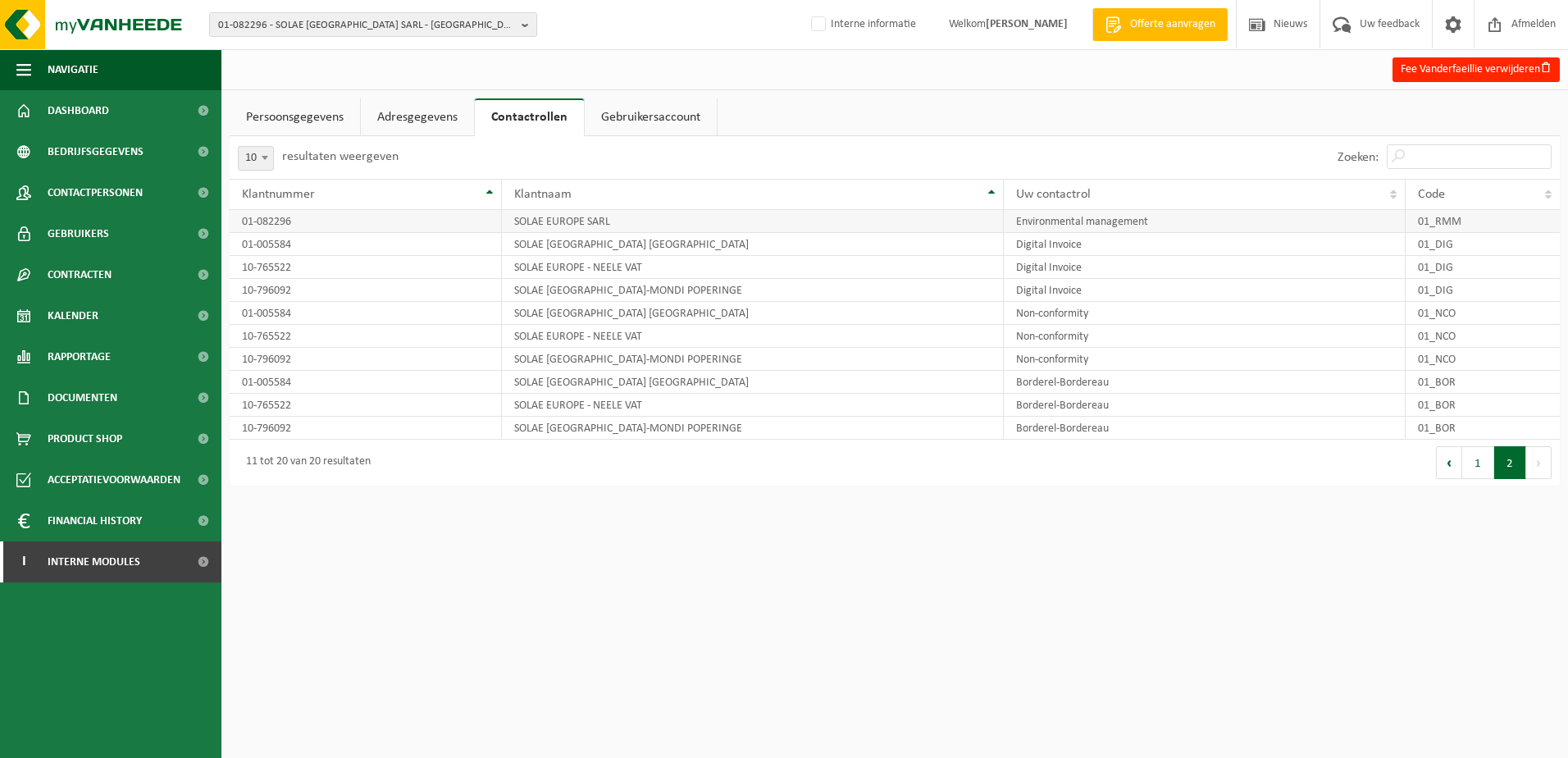
drag, startPoint x: 275, startPoint y: 216, endPoint x: 240, endPoint y: 220, distance: 35.2
click at [240, 220] on td "01-082296" at bounding box center [366, 222] width 272 height 23
drag, startPoint x: 335, startPoint y: 228, endPoint x: 242, endPoint y: 222, distance: 93.2
click at [242, 222] on td "01-082296" at bounding box center [366, 222] width 272 height 23
copy td "01-082296"
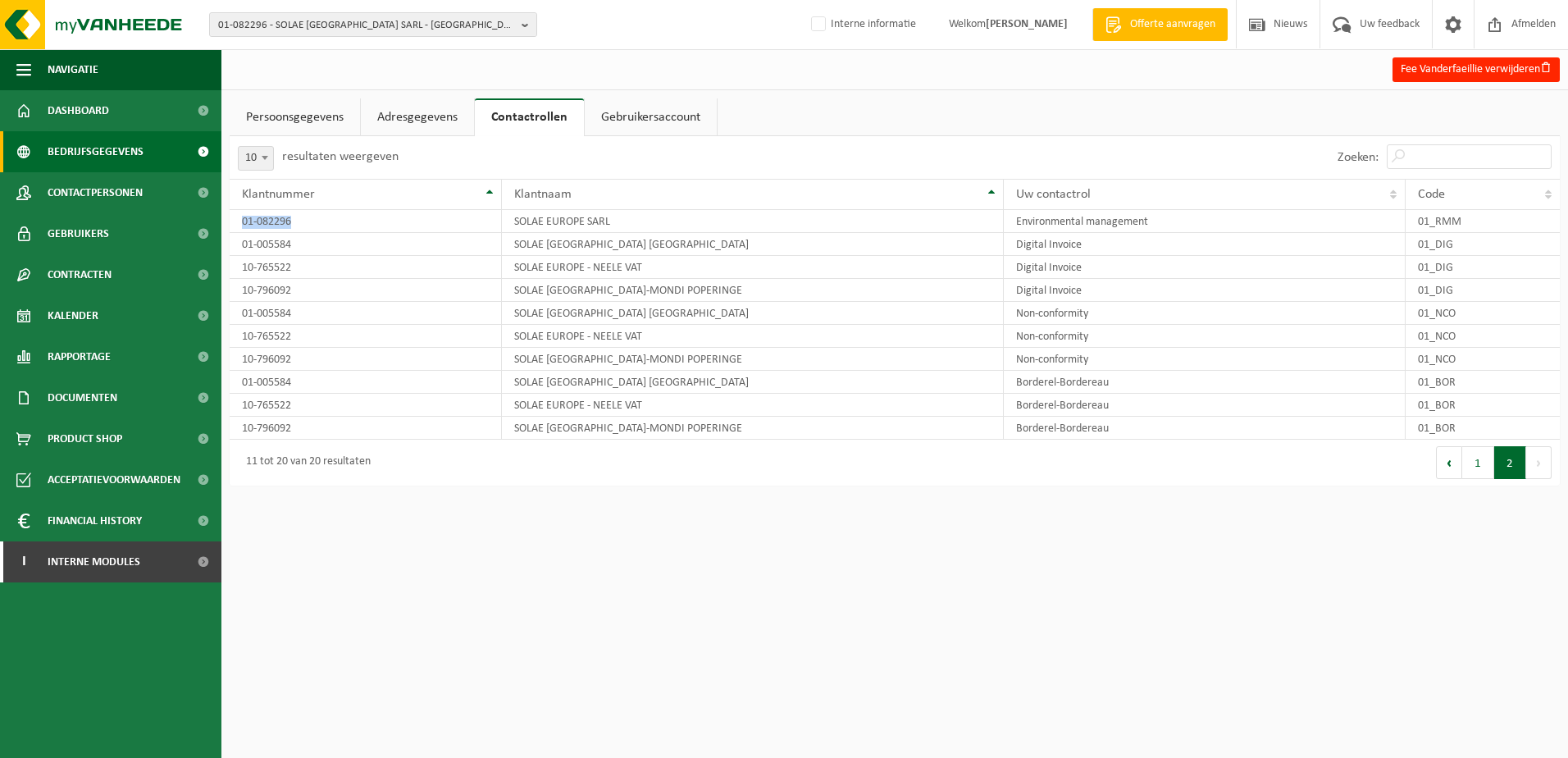
click at [91, 148] on span "Bedrijfsgegevens" at bounding box center [96, 152] width 96 height 41
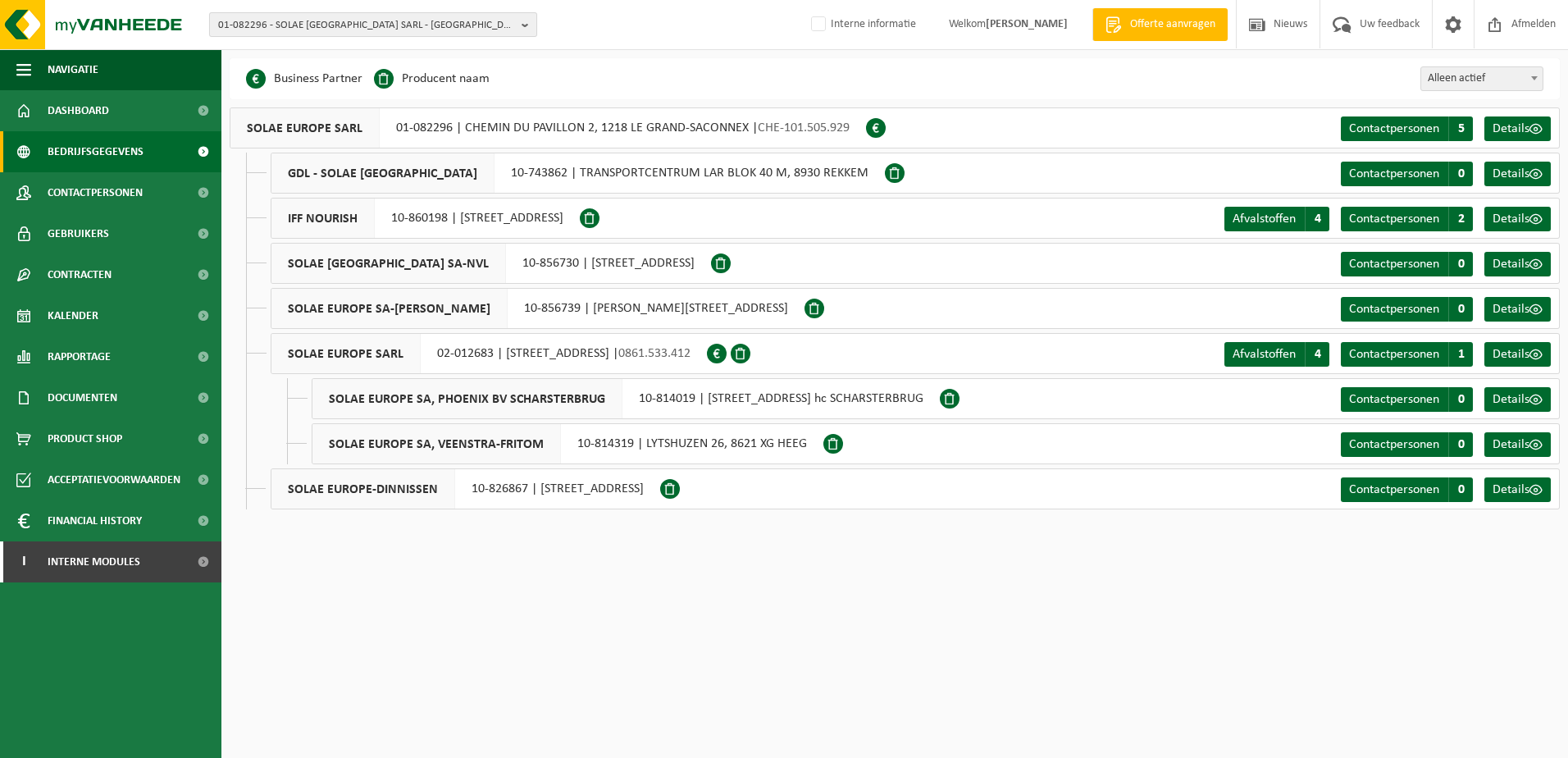
click at [287, 23] on span "01-082296 - SOLAE [GEOGRAPHIC_DATA] SARL - [GEOGRAPHIC_DATA]-SACONNEX" at bounding box center [366, 26] width 297 height 25
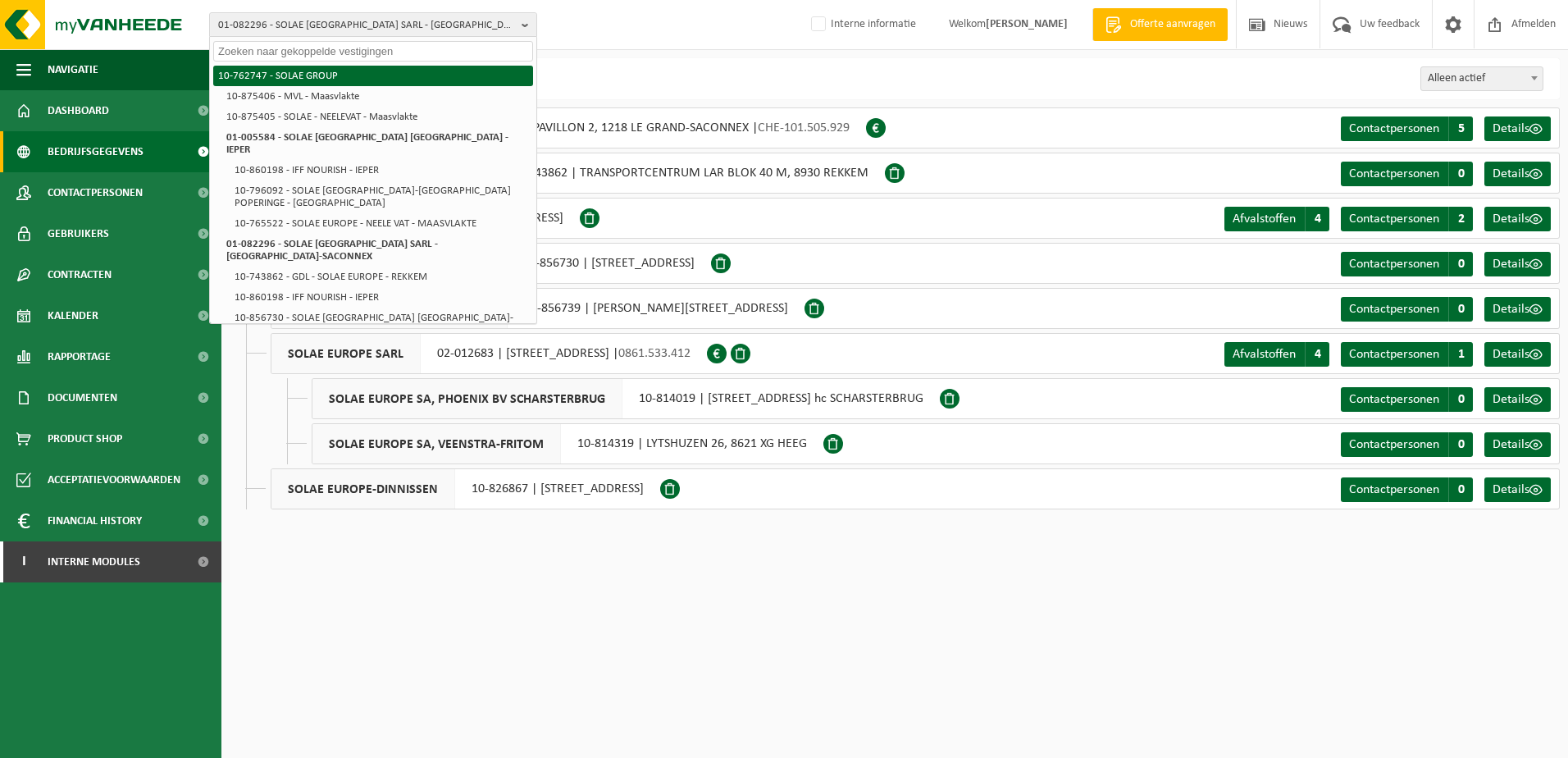
click at [293, 71] on li "10-762747 - SOLAE GROUP" at bounding box center [373, 75] width 319 height 20
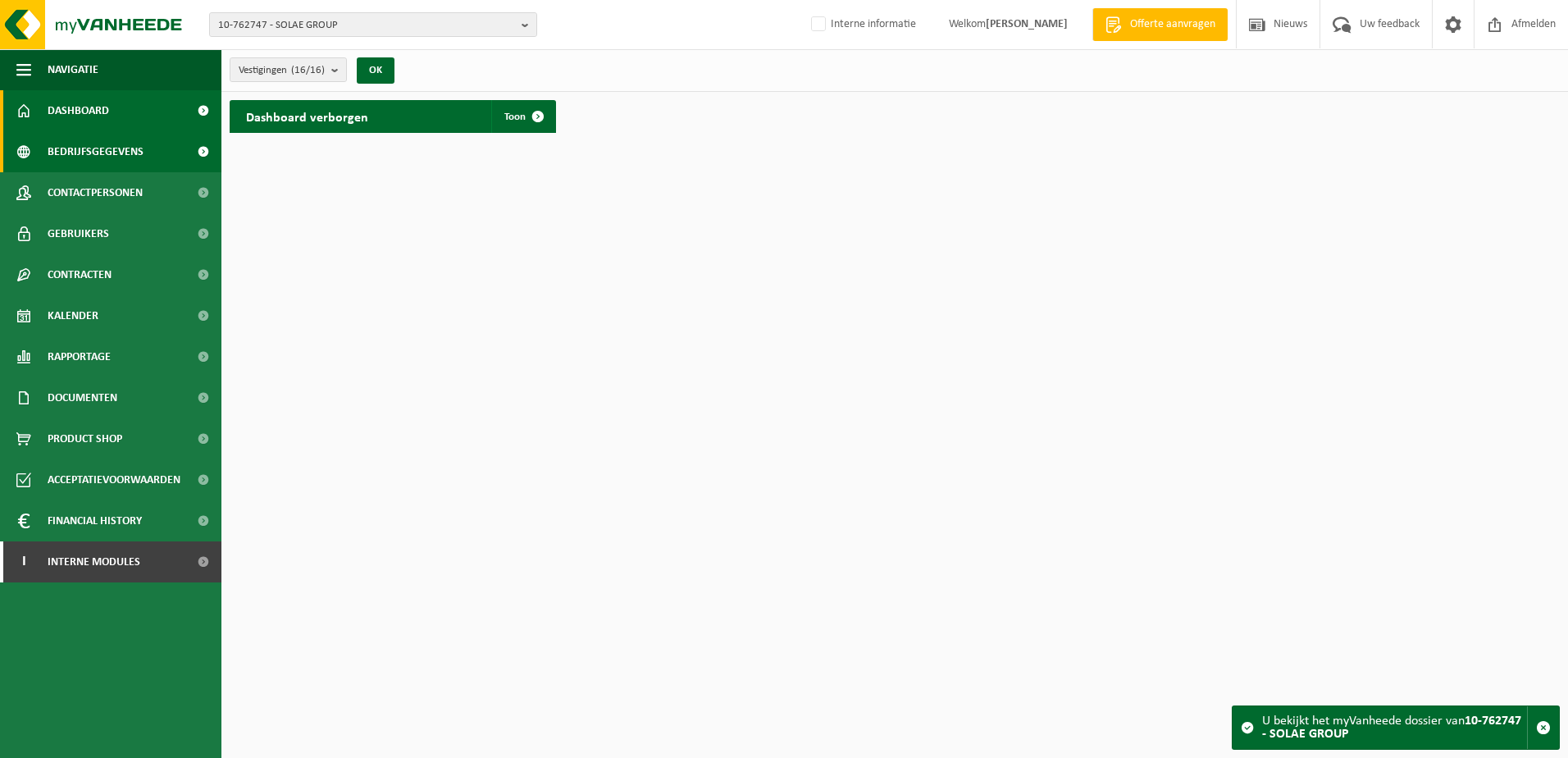
click at [93, 146] on span "Bedrijfsgegevens" at bounding box center [96, 152] width 96 height 41
